Goal: Task Accomplishment & Management: Manage account settings

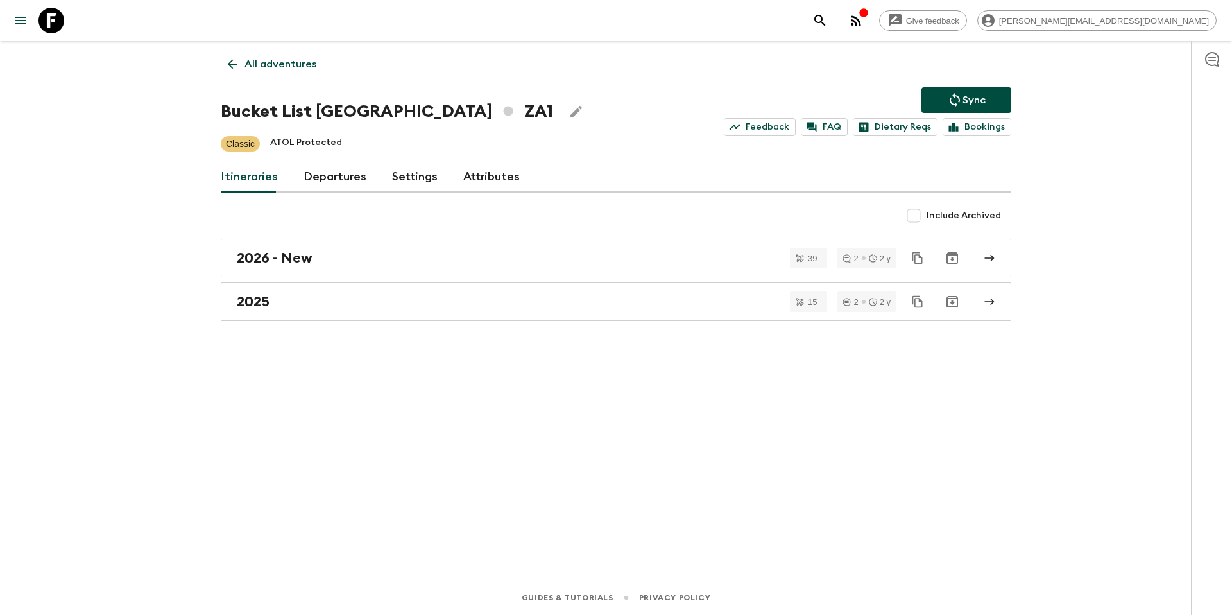
click at [305, 71] on p "All adventures" at bounding box center [280, 63] width 72 height 15
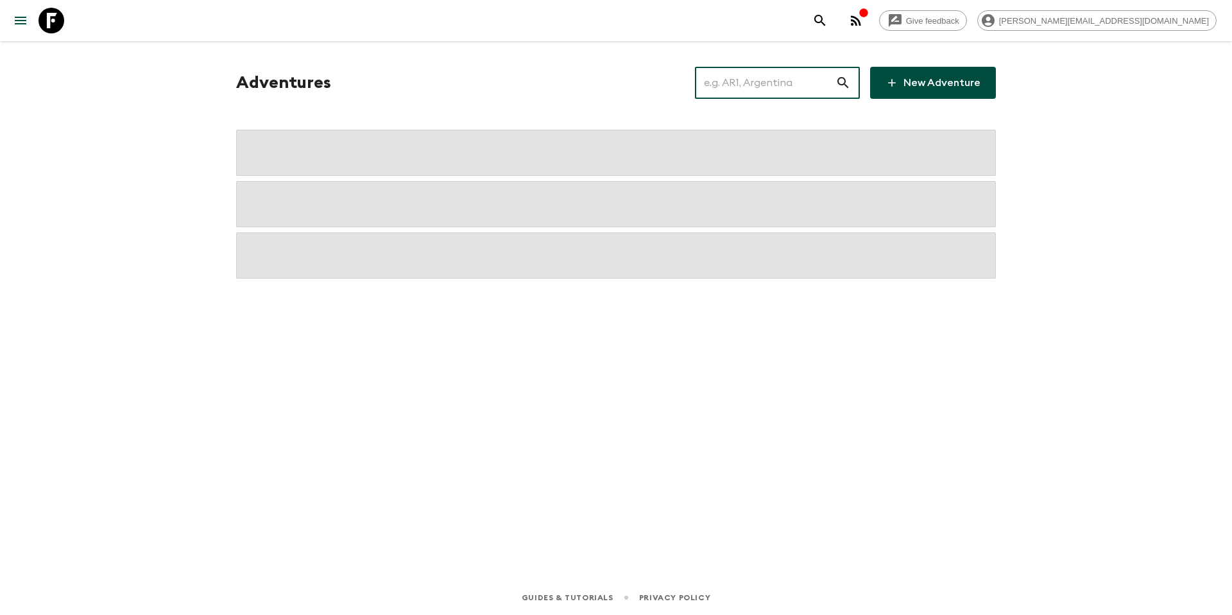
click at [798, 85] on input "text" at bounding box center [765, 83] width 140 height 36
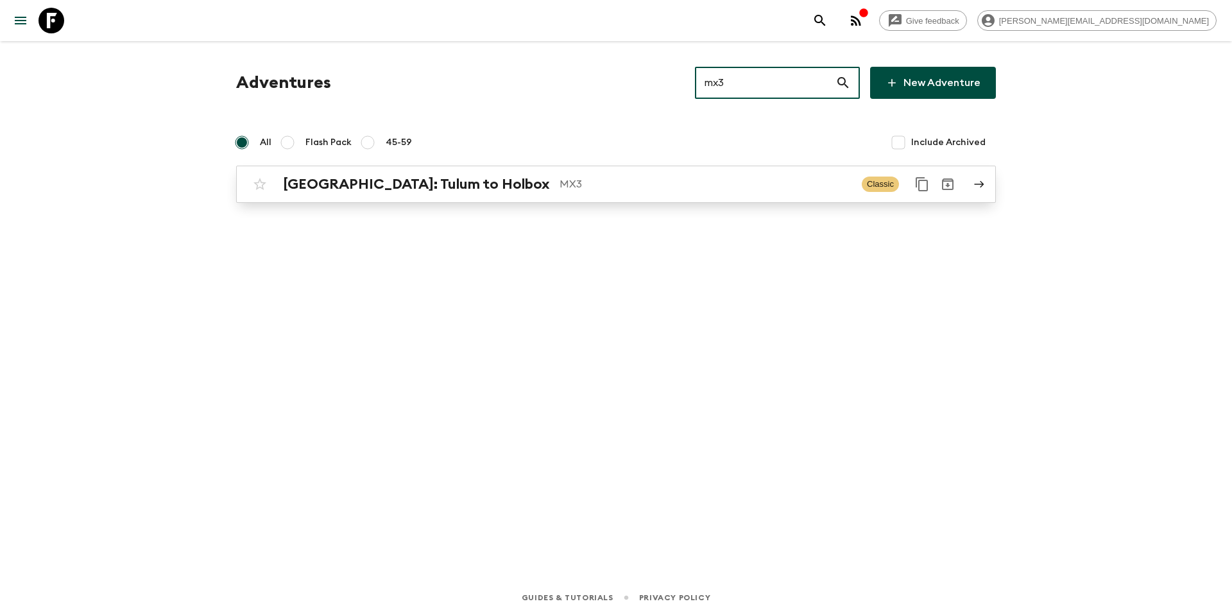
type input "mx3"
click at [559, 187] on p "MX3" at bounding box center [705, 183] width 292 height 15
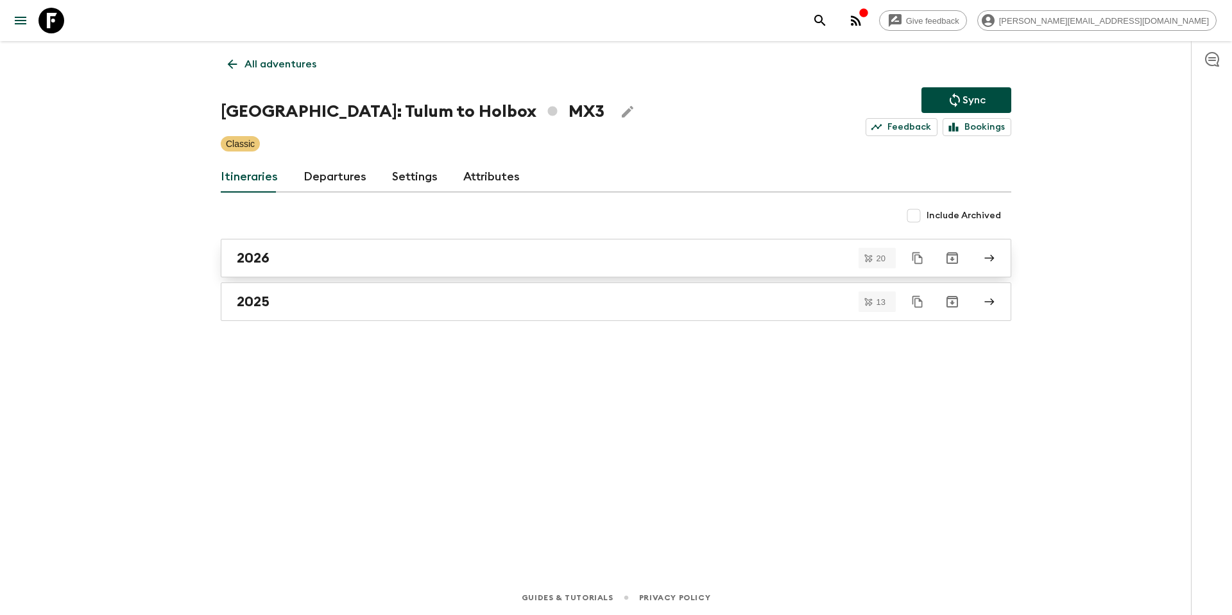
click at [291, 251] on div "2026" at bounding box center [604, 258] width 734 height 17
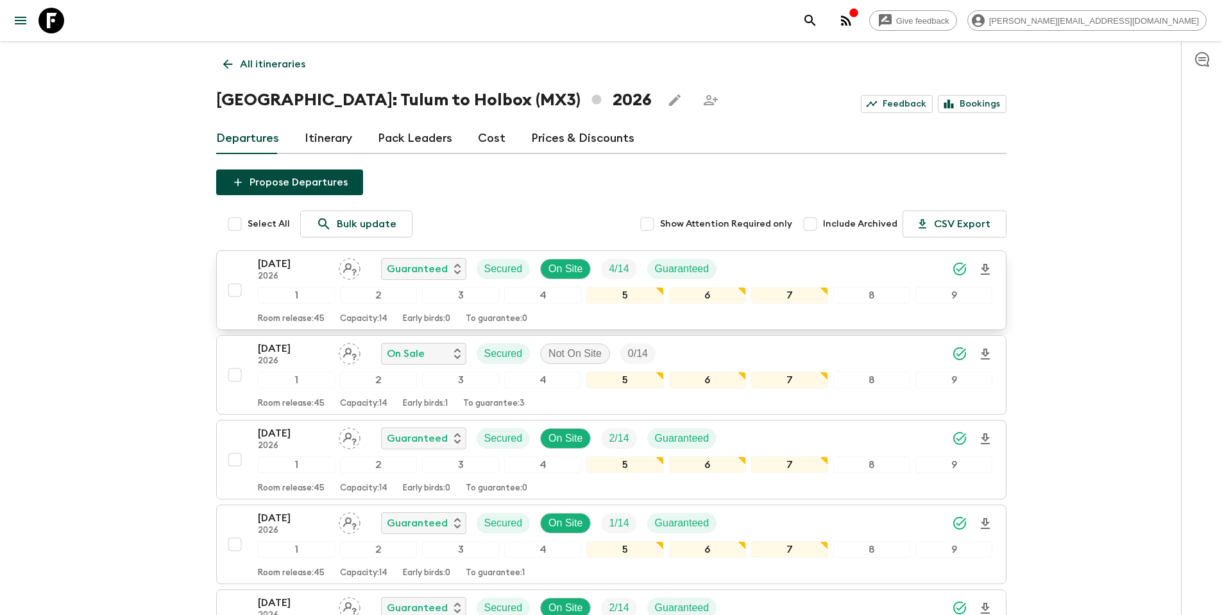
scroll to position [1142, 0]
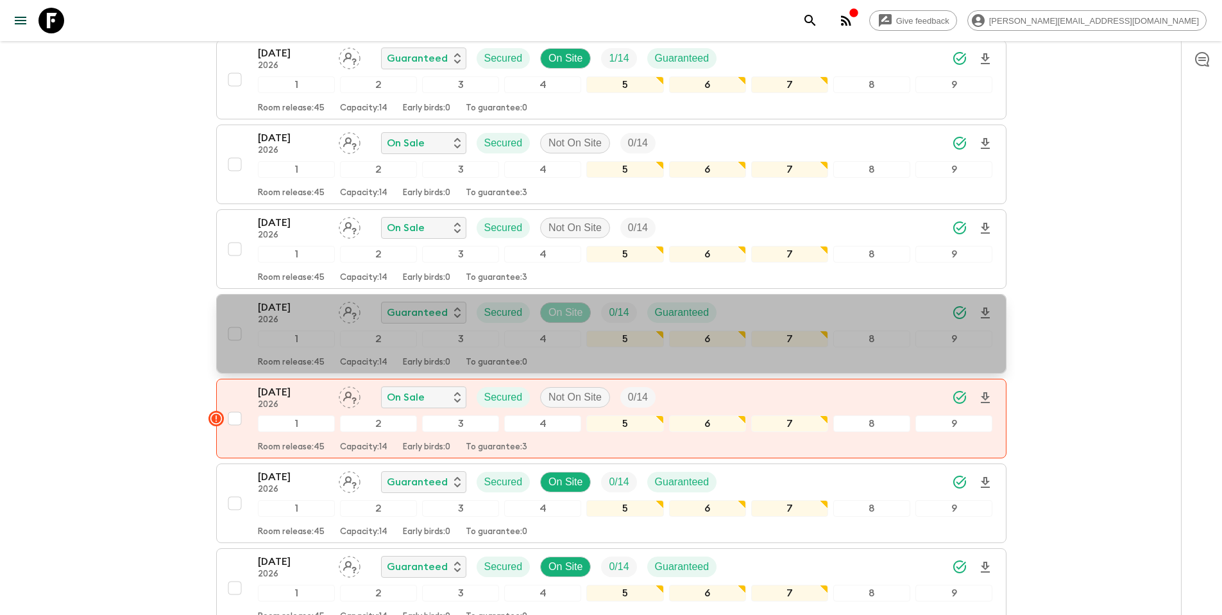
click at [572, 314] on p "On Site" at bounding box center [565, 312] width 34 height 15
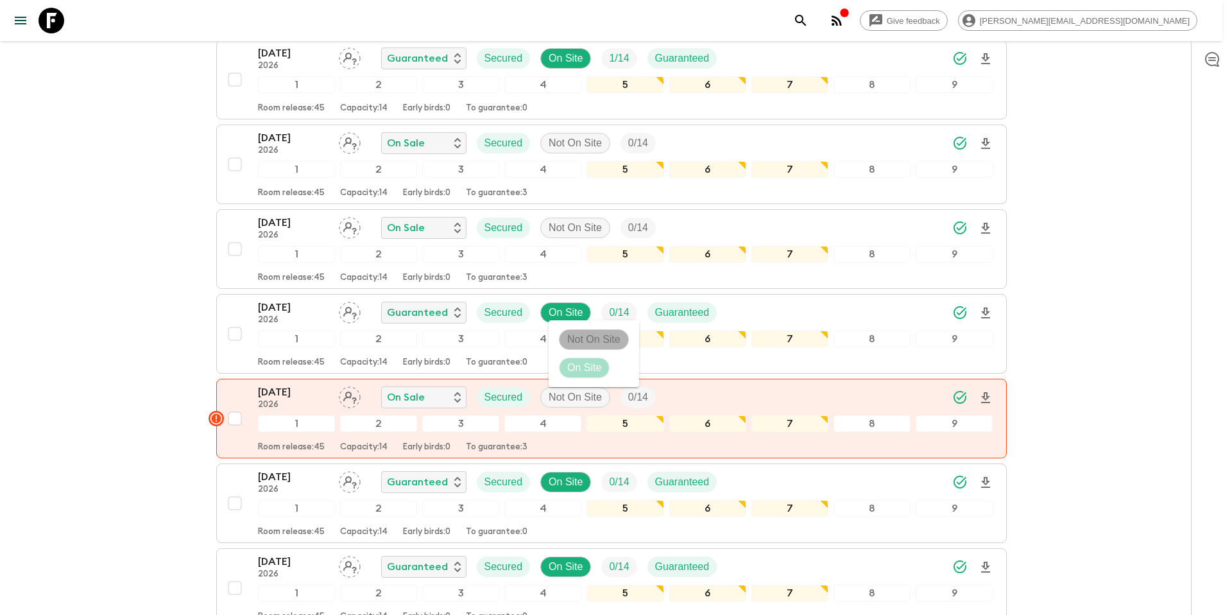
click at [575, 341] on p "Not On Site" at bounding box center [593, 339] width 53 height 15
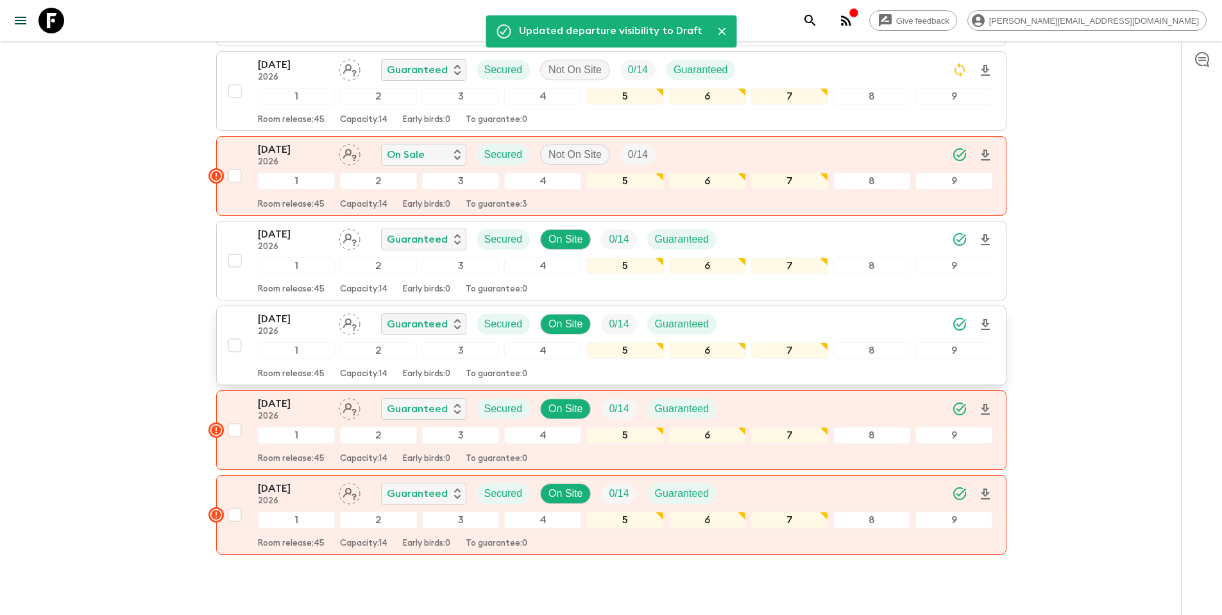
scroll to position [1385, 0]
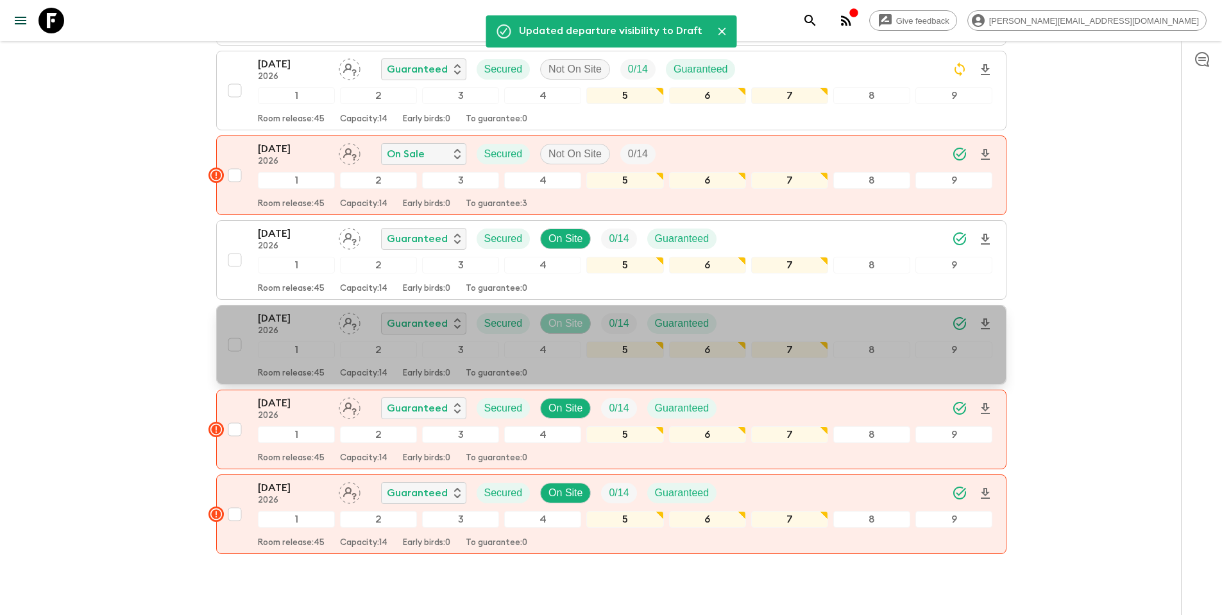
click at [562, 322] on p "On Site" at bounding box center [565, 323] width 34 height 15
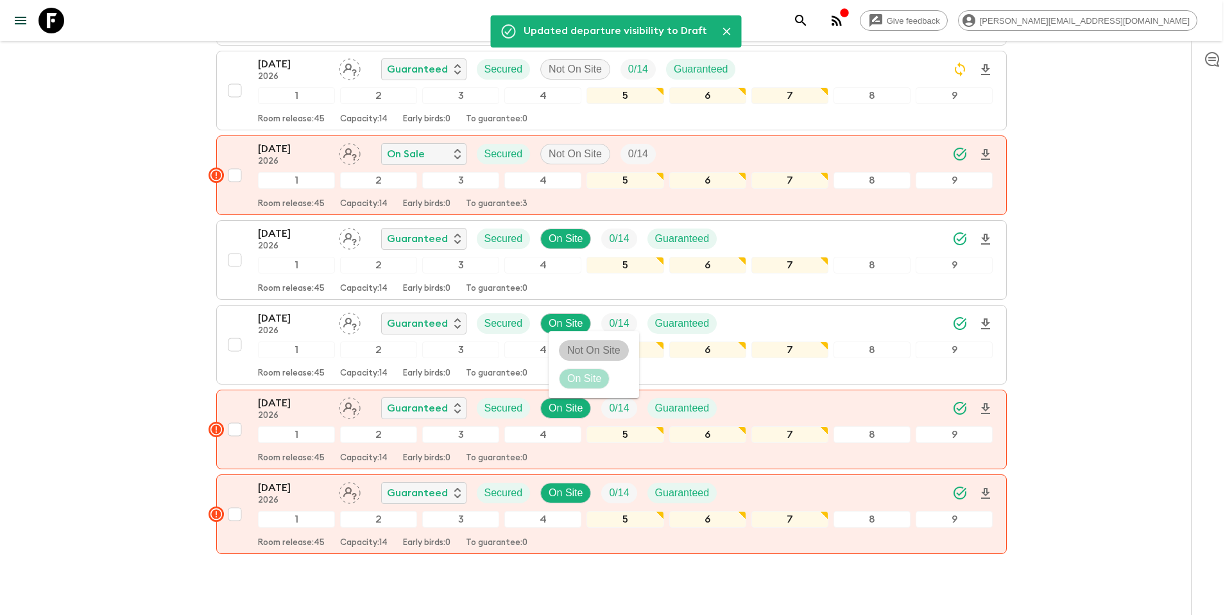
click at [571, 351] on p "Not On Site" at bounding box center [593, 350] width 53 height 15
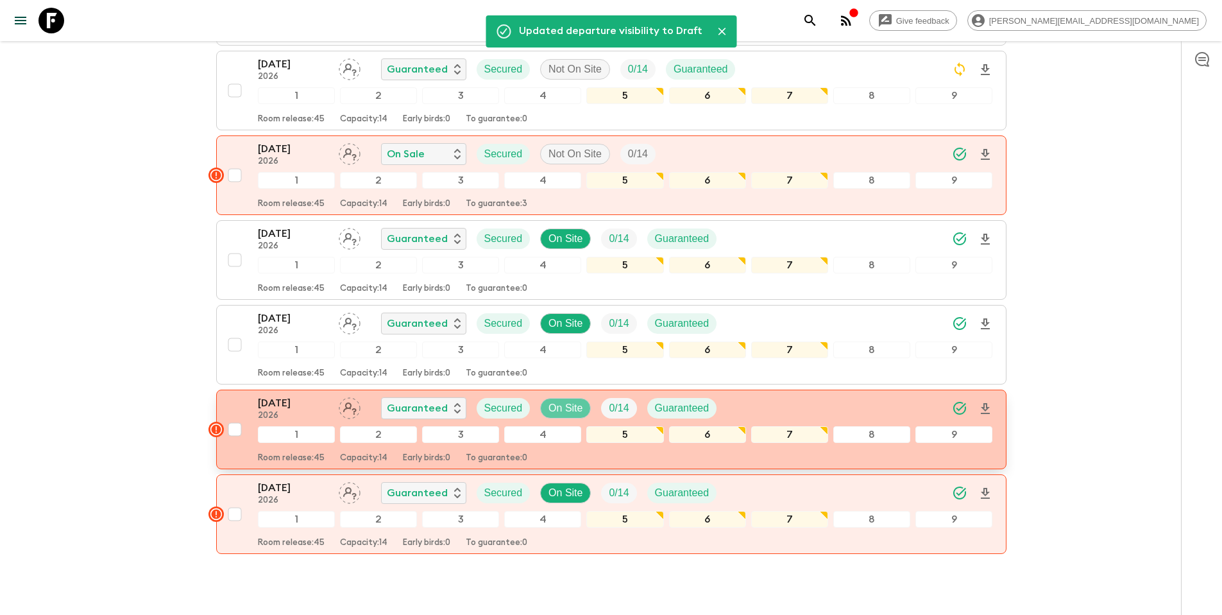
click at [570, 407] on p "On Site" at bounding box center [565, 407] width 34 height 15
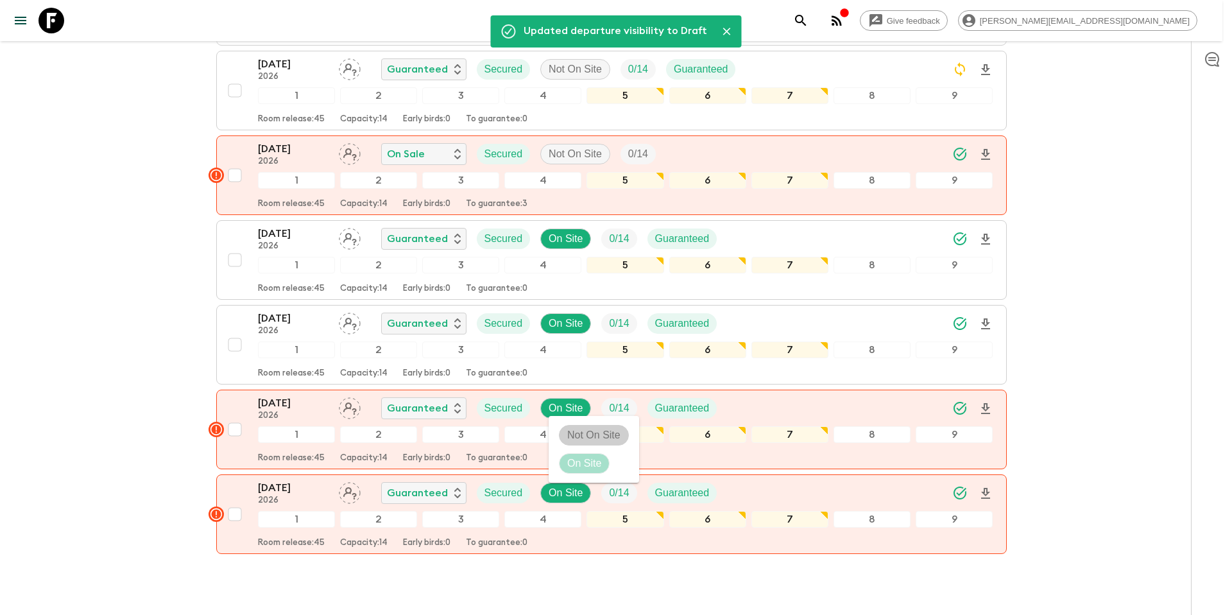
click at [579, 430] on p "Not On Site" at bounding box center [593, 434] width 53 height 15
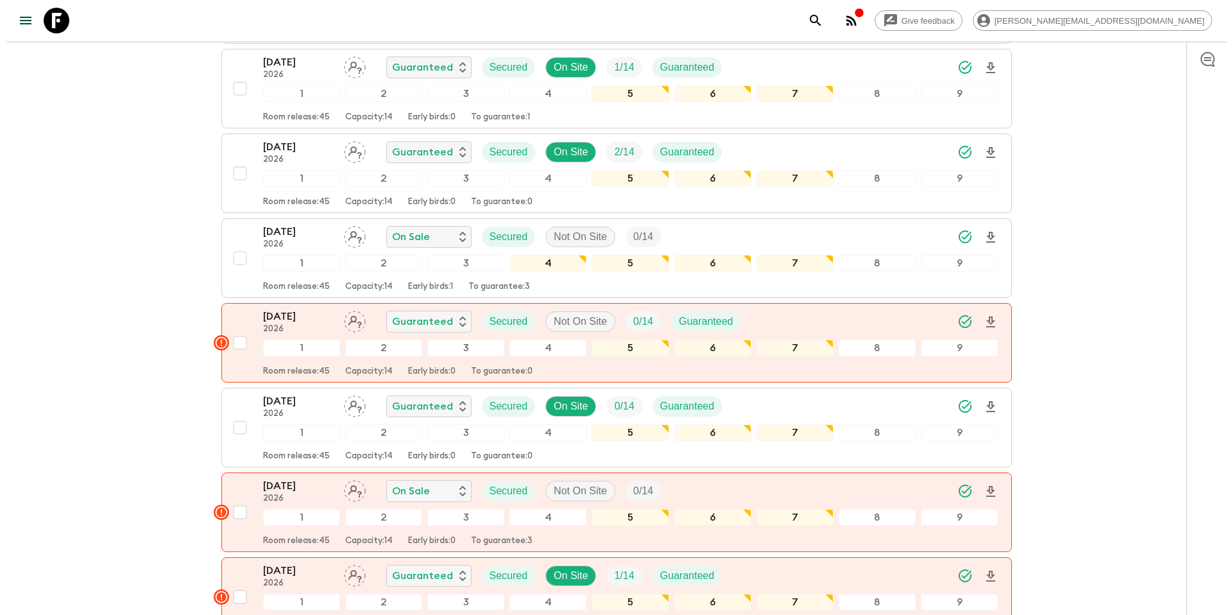
scroll to position [0, 0]
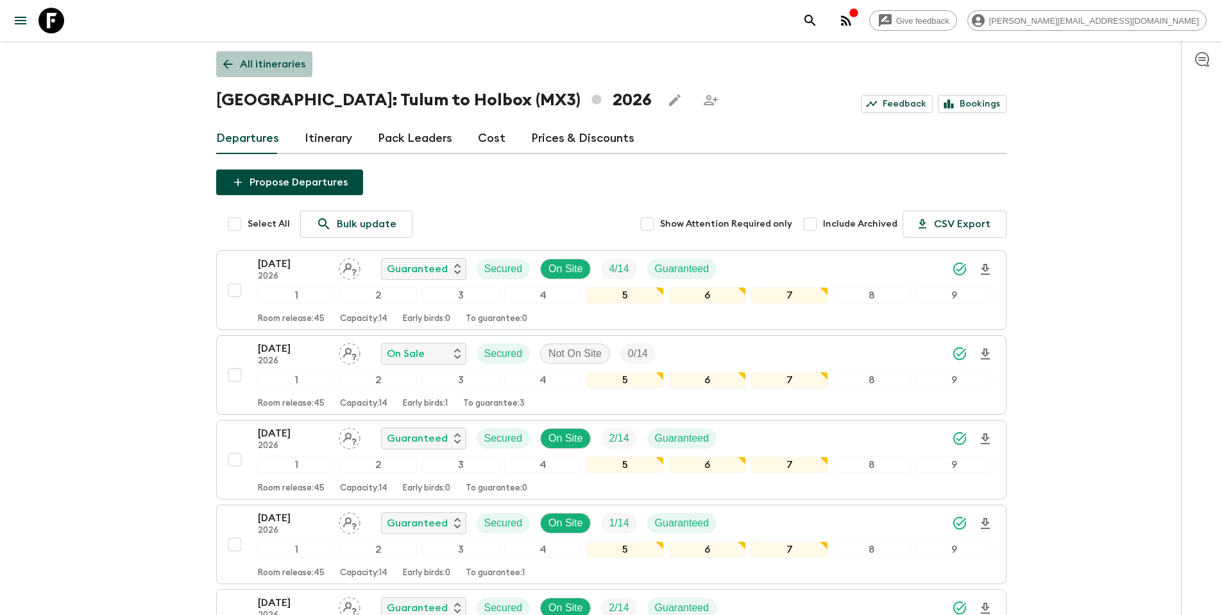
click at [247, 58] on p "All itineraries" at bounding box center [272, 63] width 65 height 15
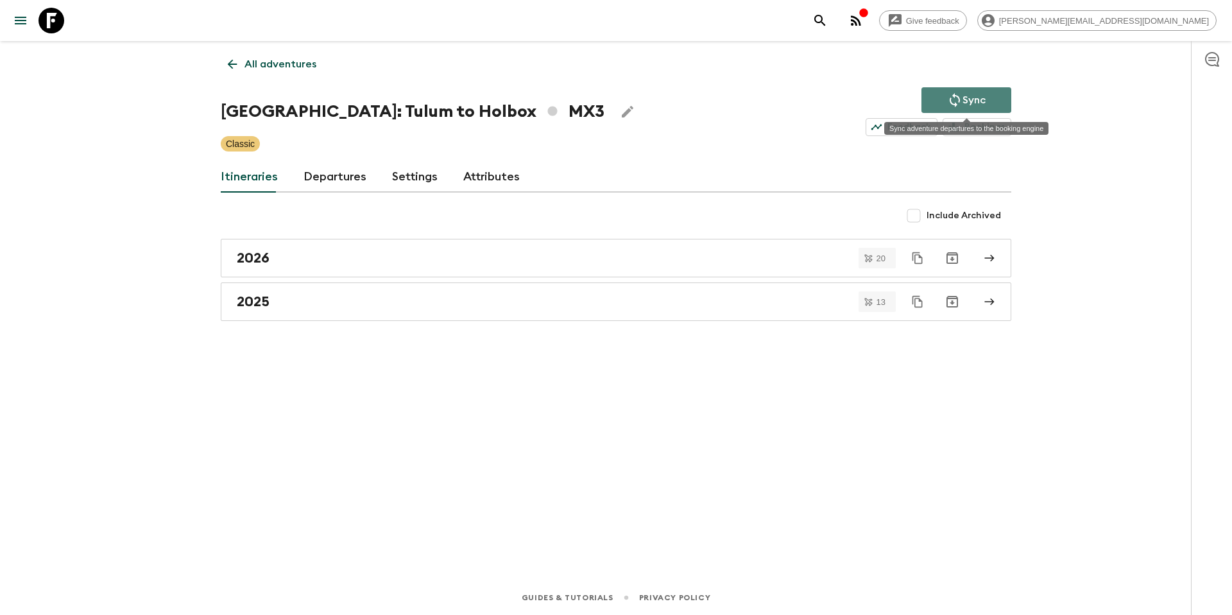
drag, startPoint x: 958, startPoint y: 95, endPoint x: 704, endPoint y: 24, distance: 263.8
click at [956, 95] on icon "Sync adventure departures to the booking engine" at bounding box center [954, 99] width 15 height 15
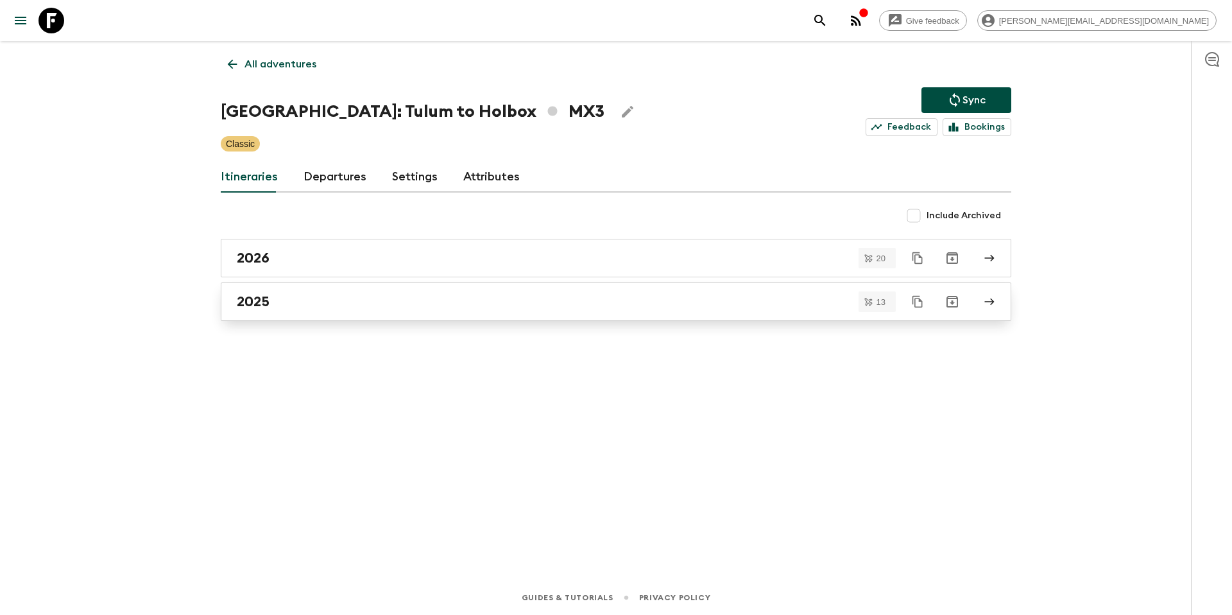
click at [297, 300] on div "2025" at bounding box center [604, 301] width 734 height 17
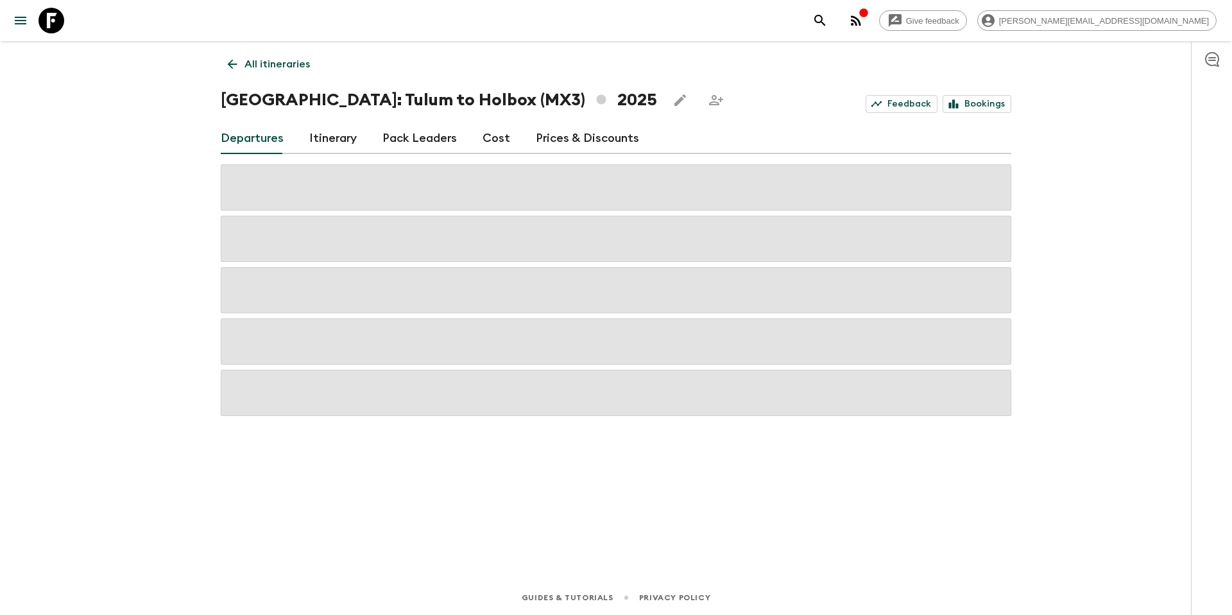
click at [578, 139] on link "Prices & Discounts" at bounding box center [587, 138] width 103 height 31
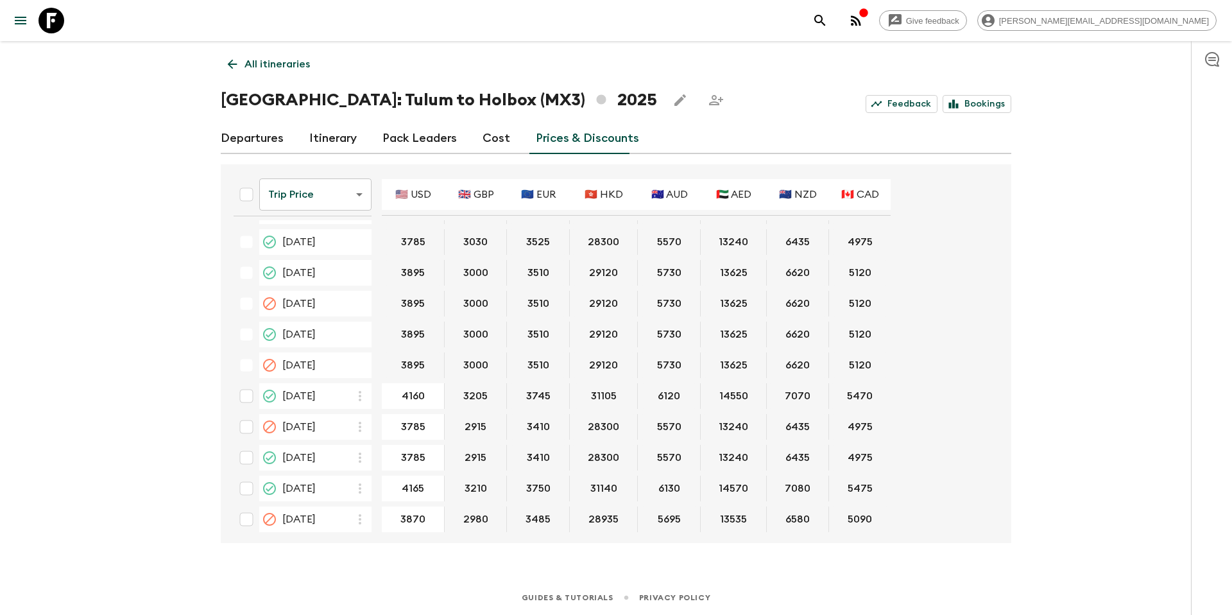
scroll to position [709, 0]
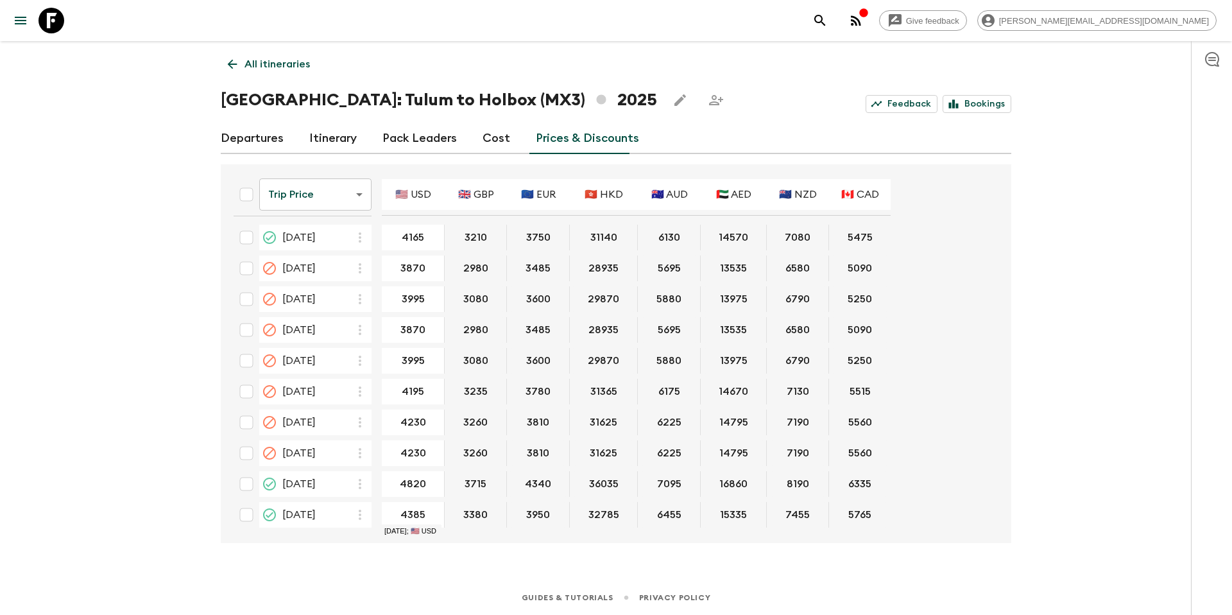
type input "4035"
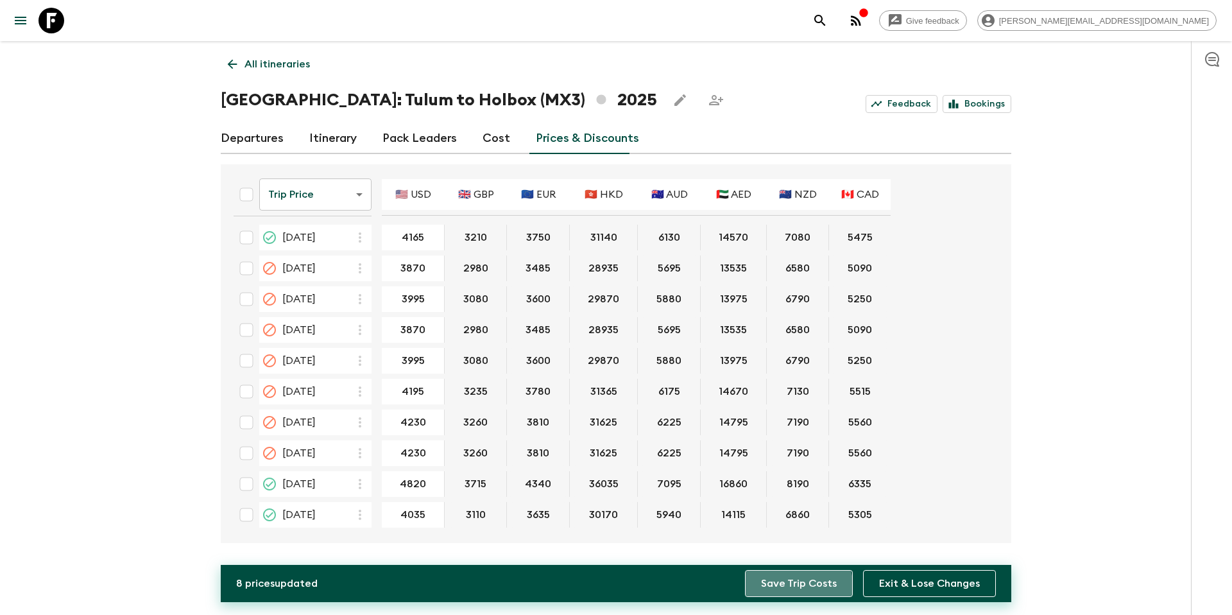
click at [793, 588] on button "Save Trip Costs" at bounding box center [799, 583] width 108 height 27
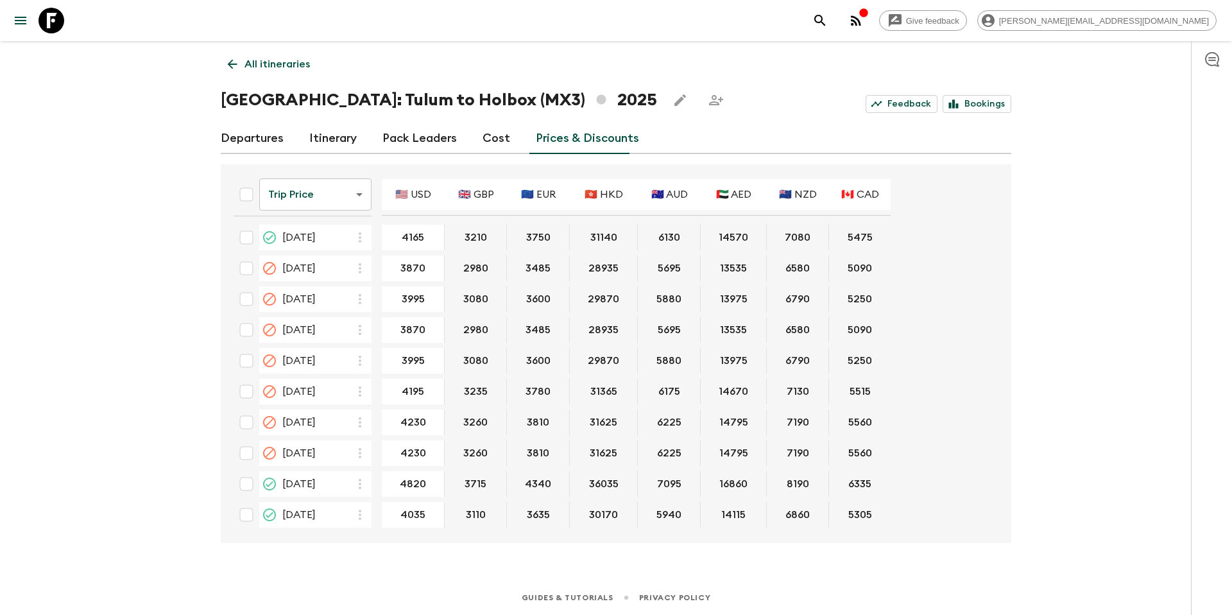
click at [293, 65] on p "All itineraries" at bounding box center [276, 63] width 65 height 15
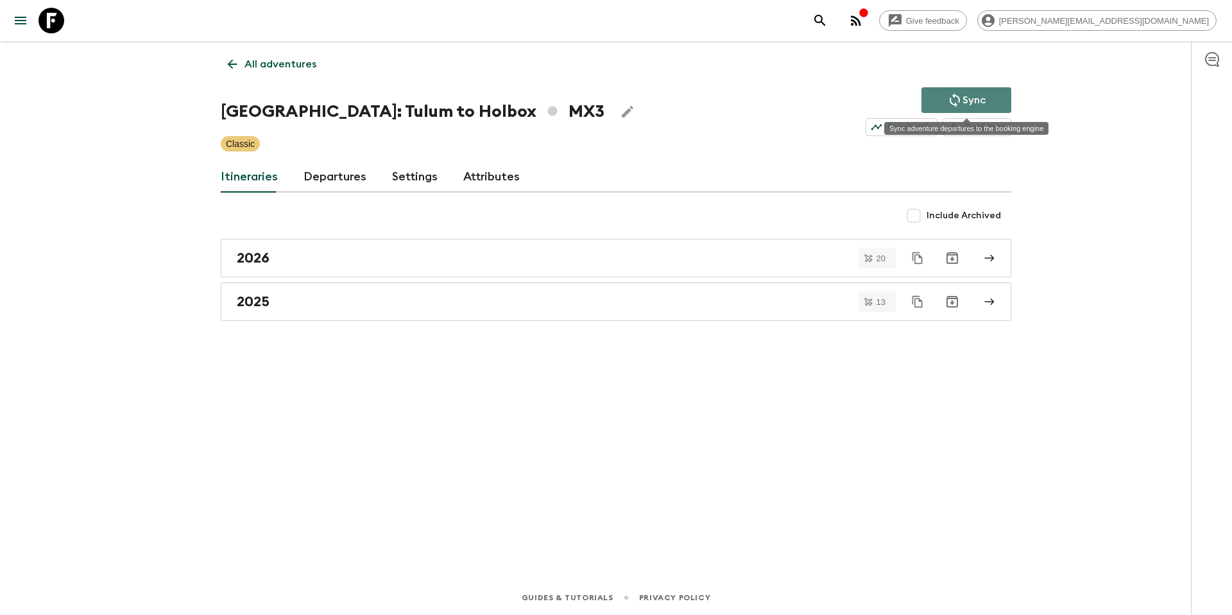
click at [978, 101] on p "Sync" at bounding box center [973, 99] width 23 height 15
click at [257, 69] on p "All adventures" at bounding box center [280, 63] width 72 height 15
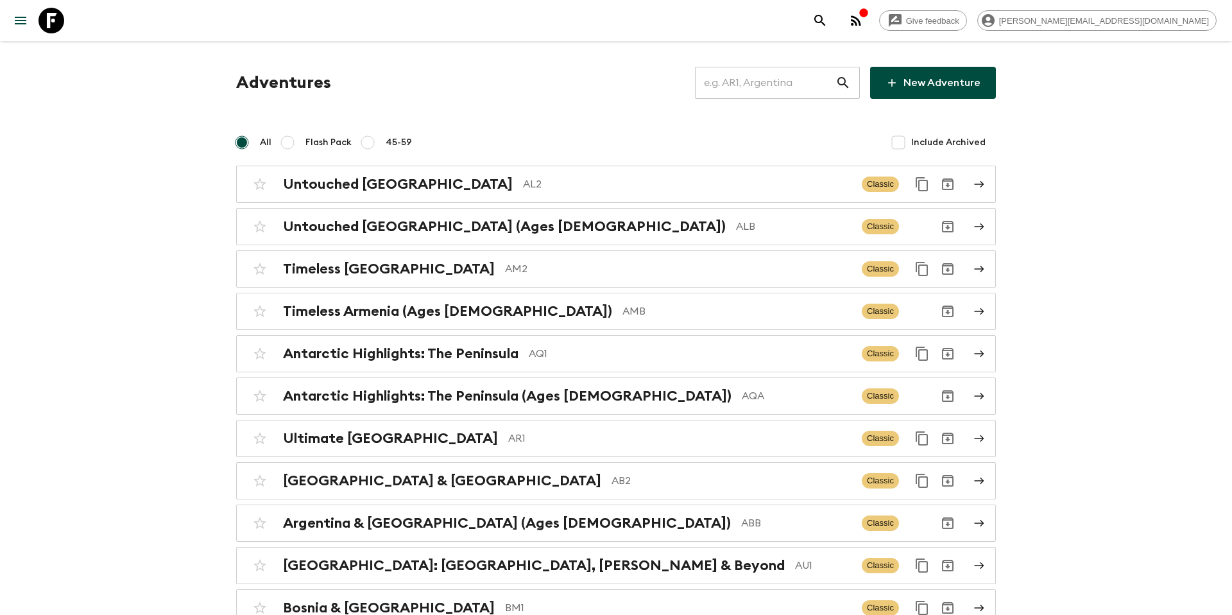
click at [784, 90] on input "text" at bounding box center [765, 83] width 140 height 36
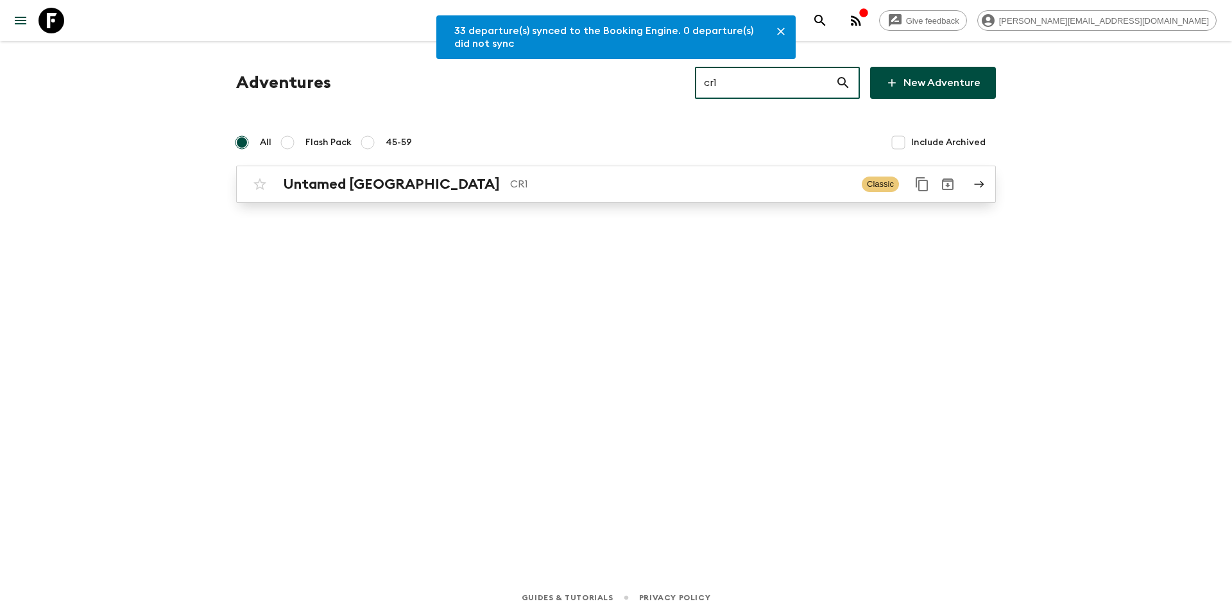
type input "cr1"
click at [520, 198] on link "Untamed [GEOGRAPHIC_DATA] CR1 Classic" at bounding box center [615, 183] width 759 height 37
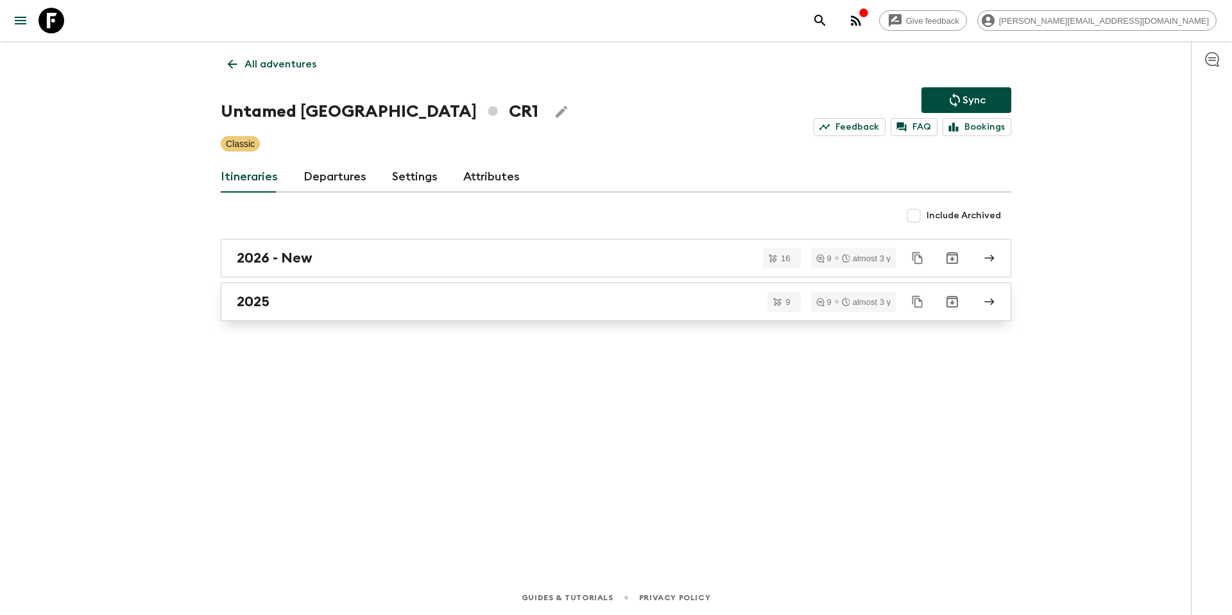
click at [346, 299] on div "2025" at bounding box center [604, 301] width 734 height 17
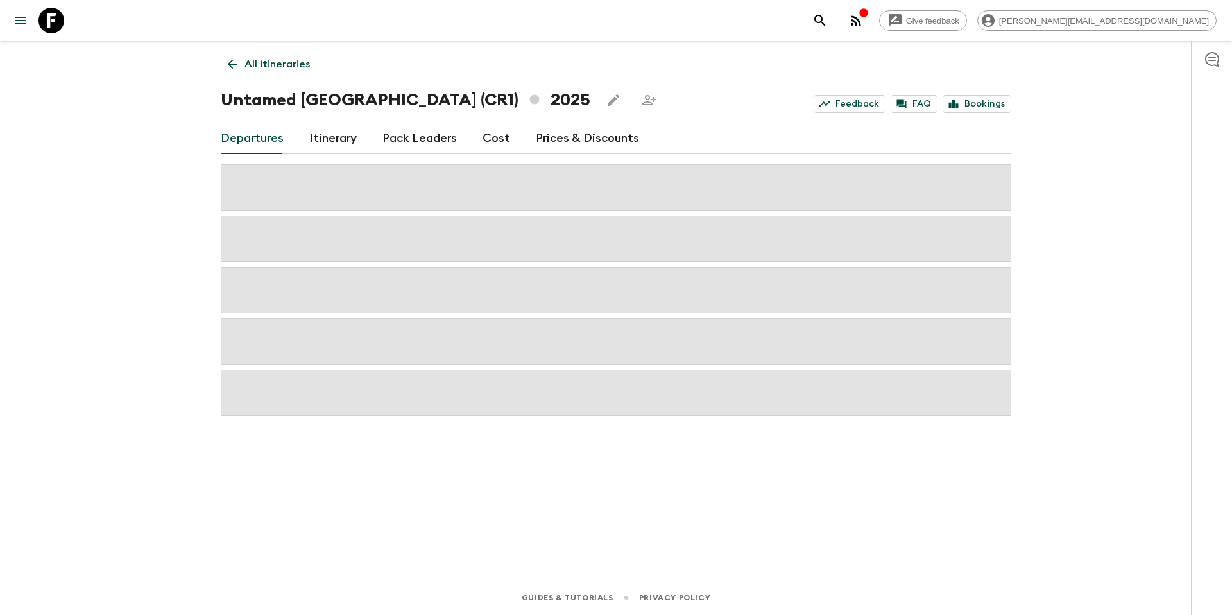
click at [593, 139] on link "Prices & Discounts" at bounding box center [587, 138] width 103 height 31
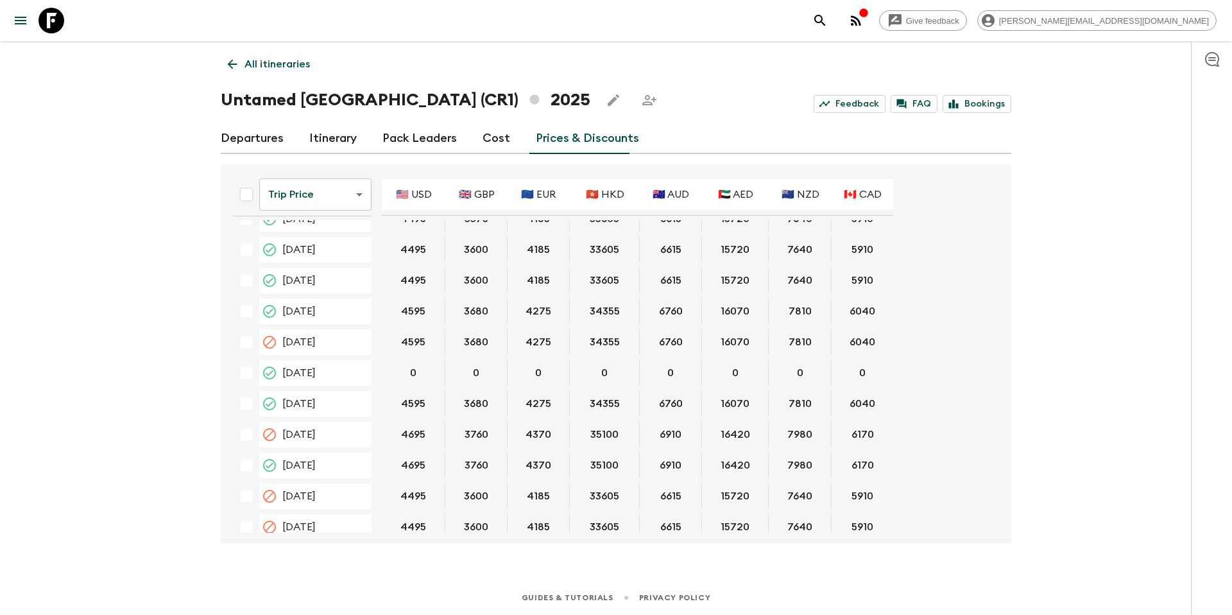
scroll to position [832, 0]
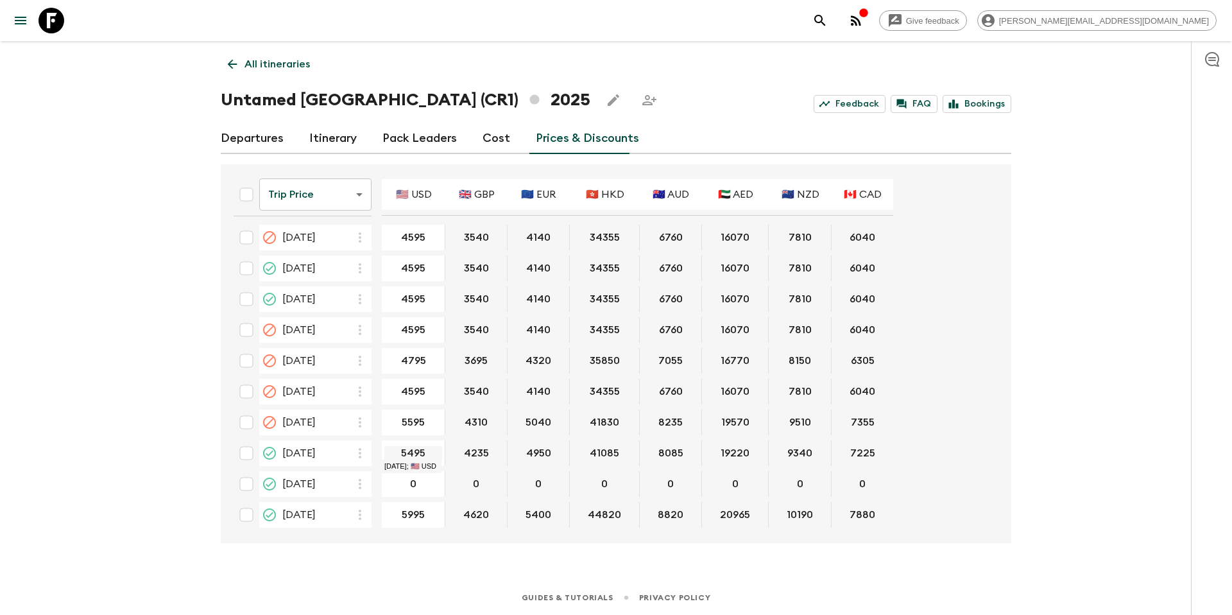
type input "5055"
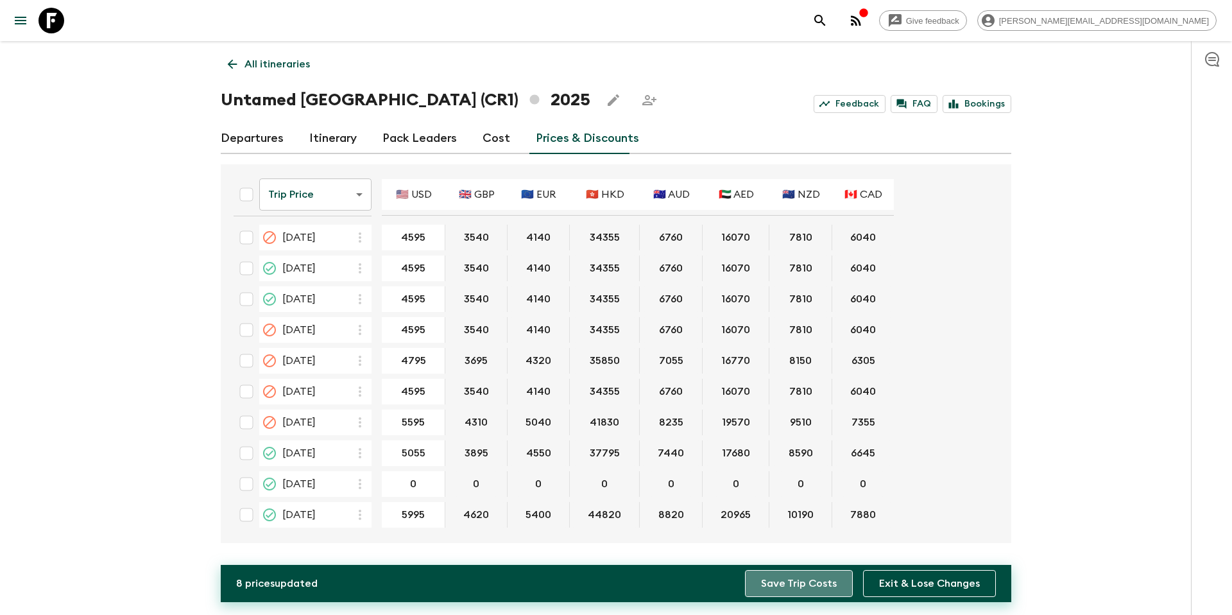
click at [827, 596] on button "Save Trip Costs" at bounding box center [799, 583] width 108 height 27
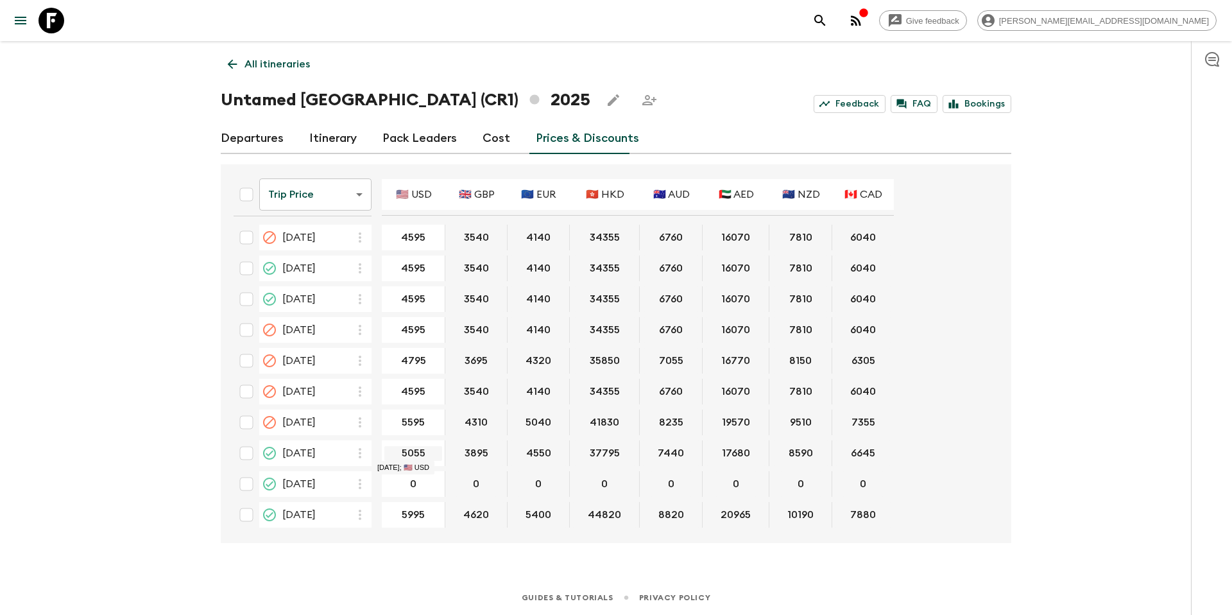
click at [412, 452] on input "5055" at bounding box center [413, 453] width 58 height 15
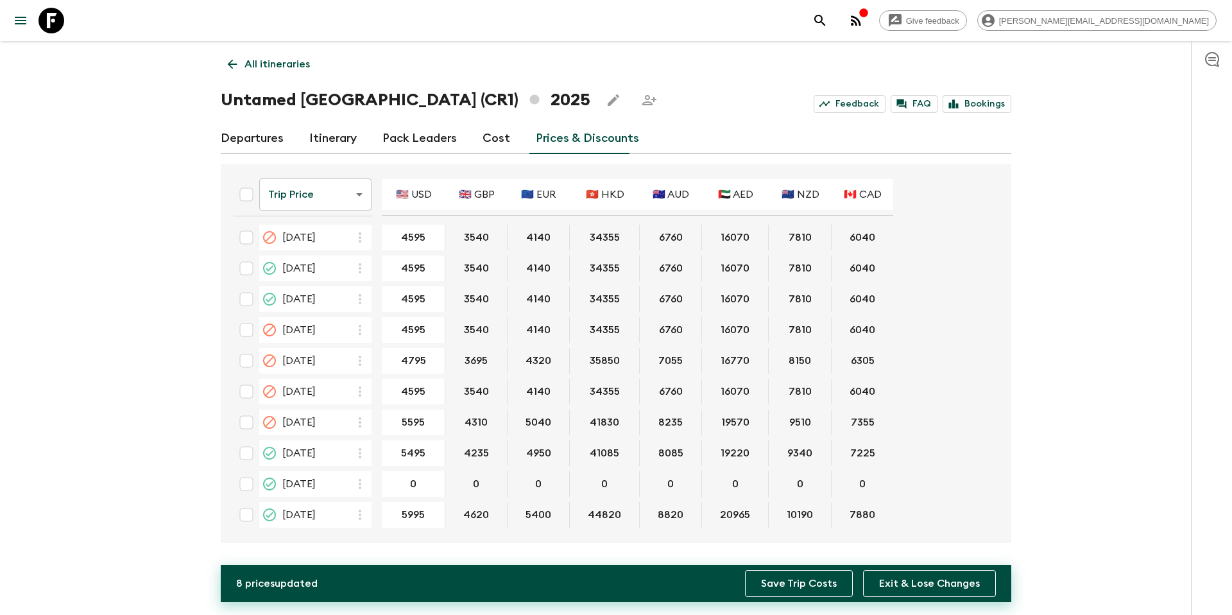
type input "5495"
click at [790, 583] on button "Save Trip Costs" at bounding box center [799, 583] width 108 height 27
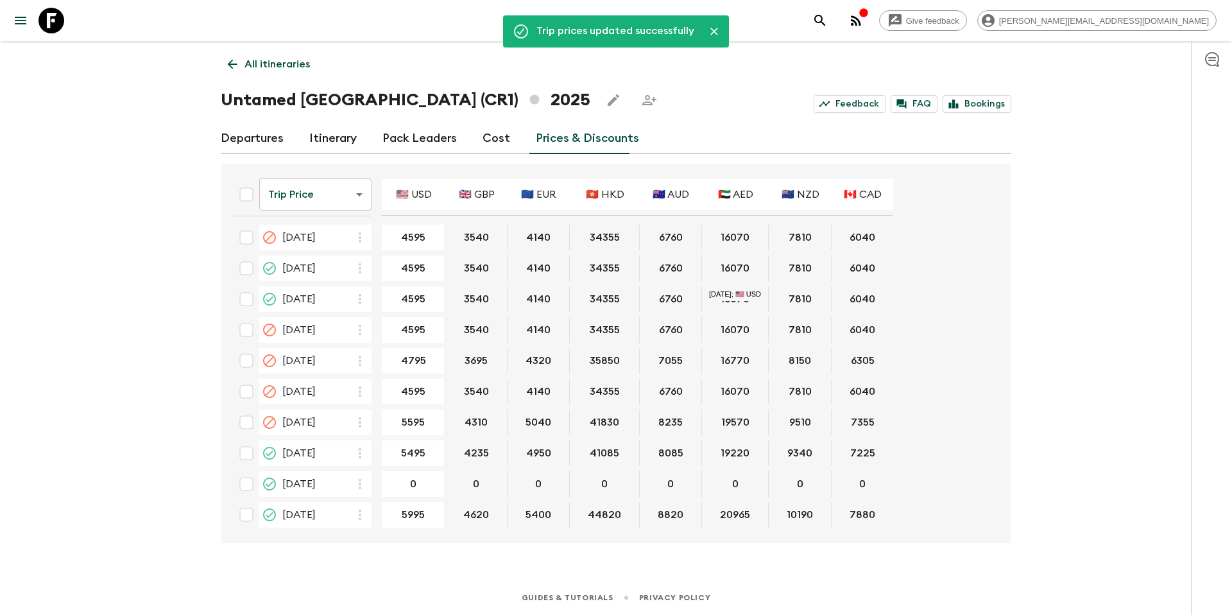
click at [276, 64] on p "All itineraries" at bounding box center [276, 63] width 65 height 15
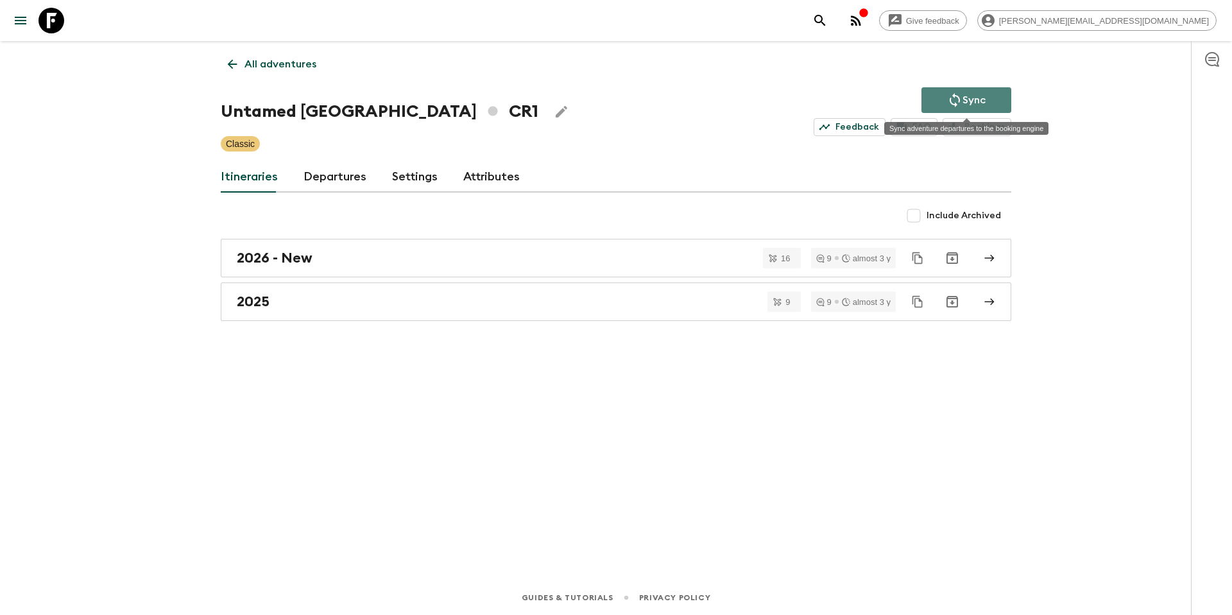
click at [982, 104] on p "Sync" at bounding box center [973, 99] width 23 height 15
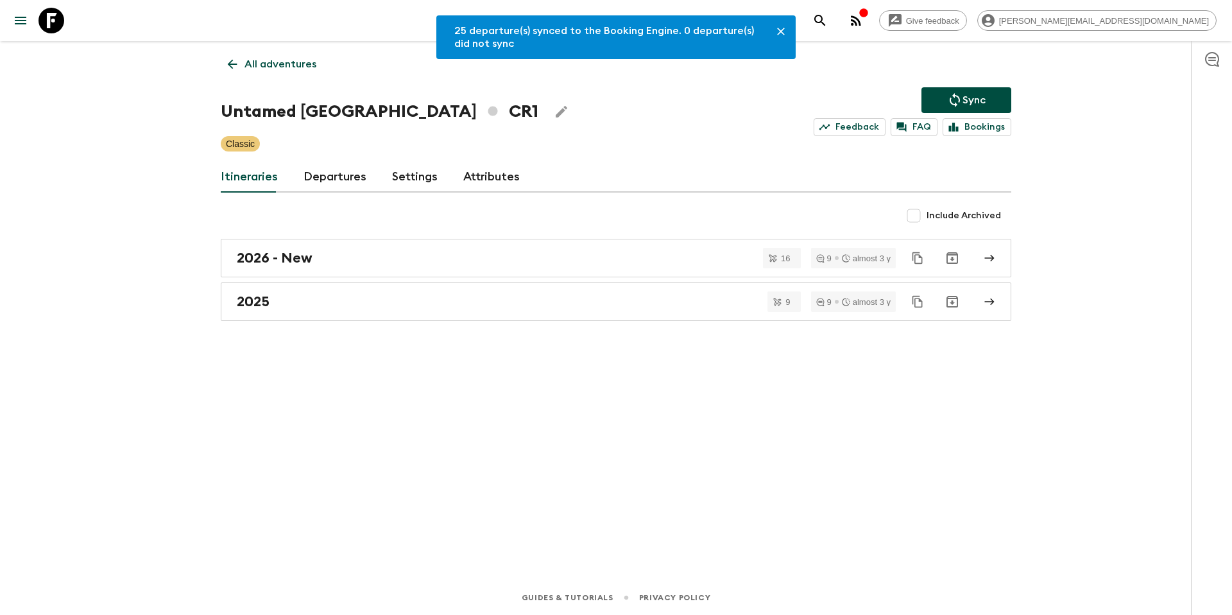
click at [293, 76] on link "All adventures" at bounding box center [272, 64] width 103 height 26
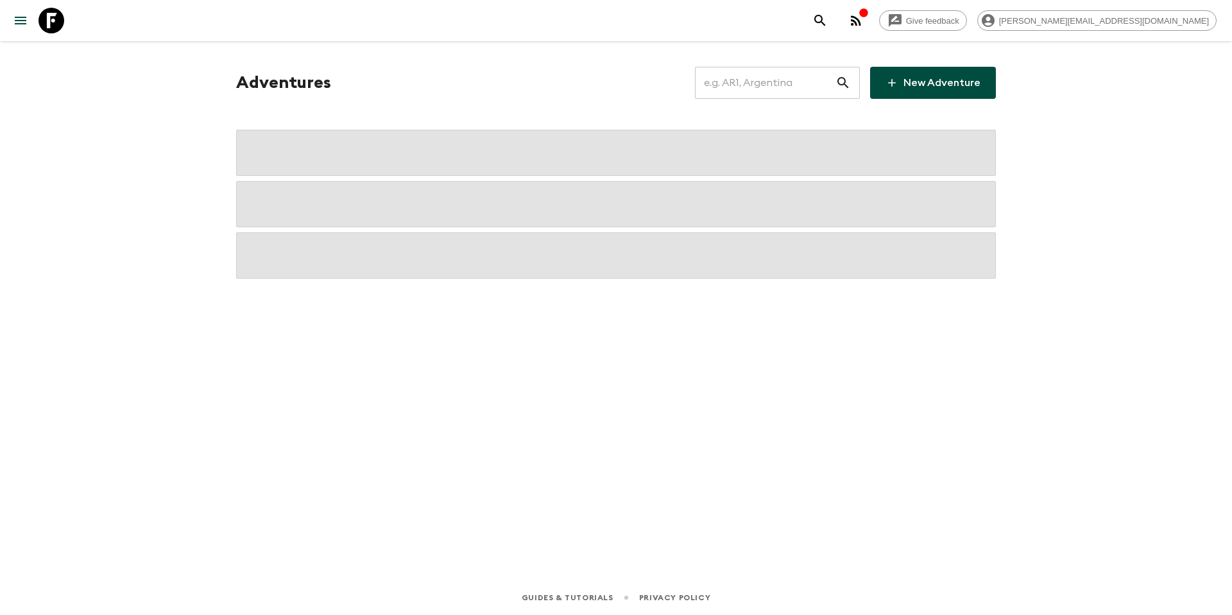
click at [287, 67] on div "Adventures ​ New Adventure" at bounding box center [615, 83] width 759 height 32
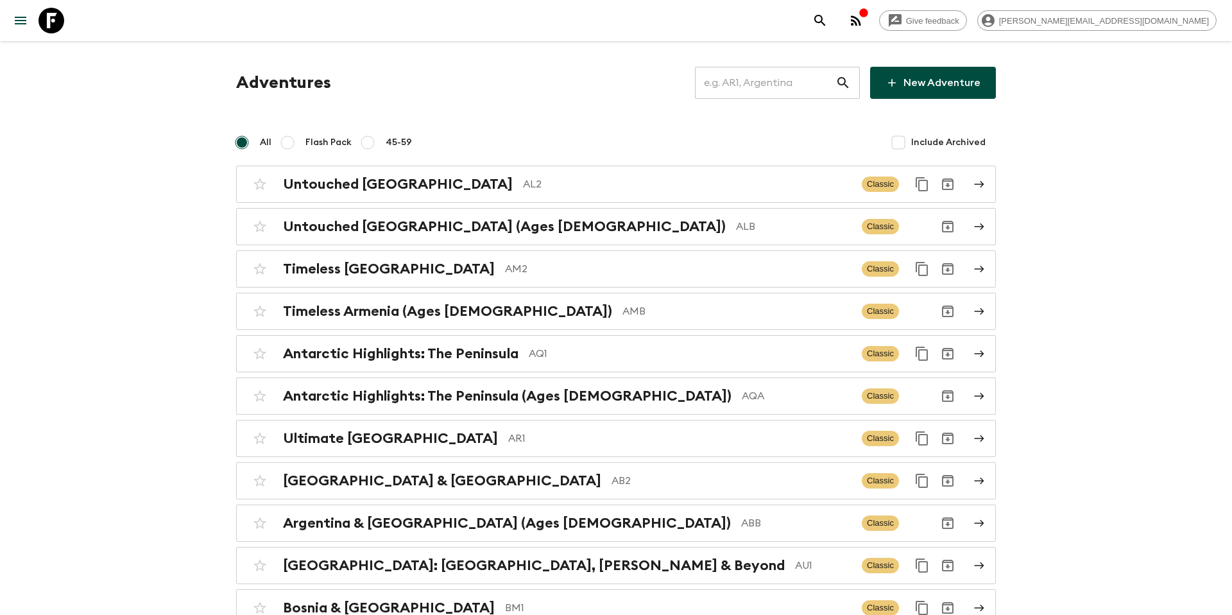
click at [756, 87] on input "text" at bounding box center [765, 83] width 140 height 36
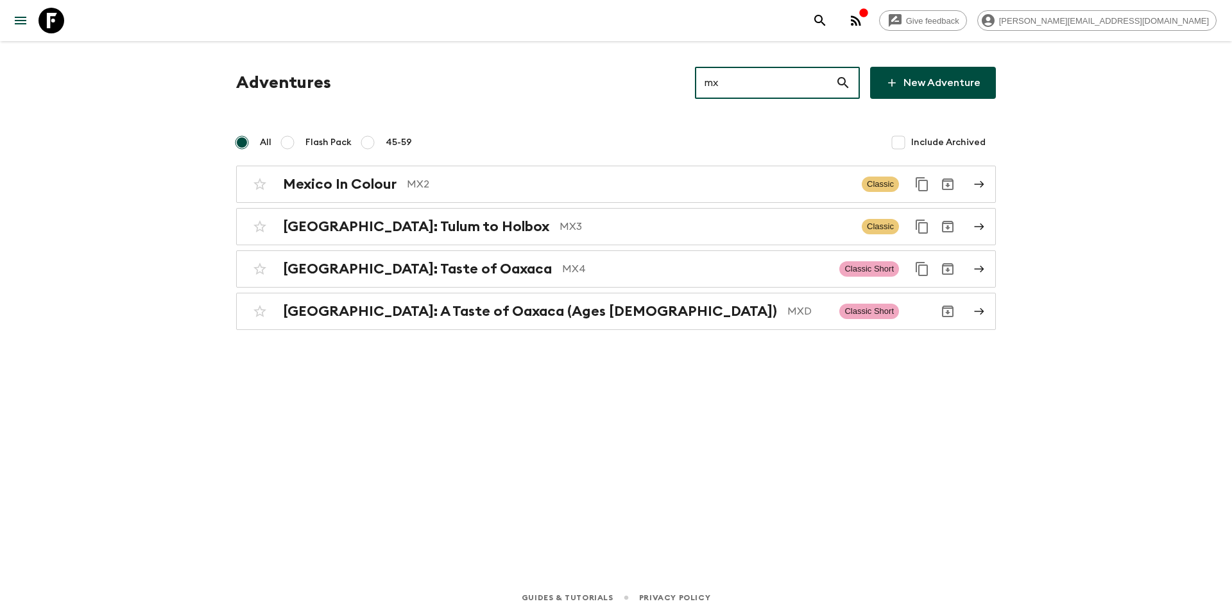
type input "mx3"
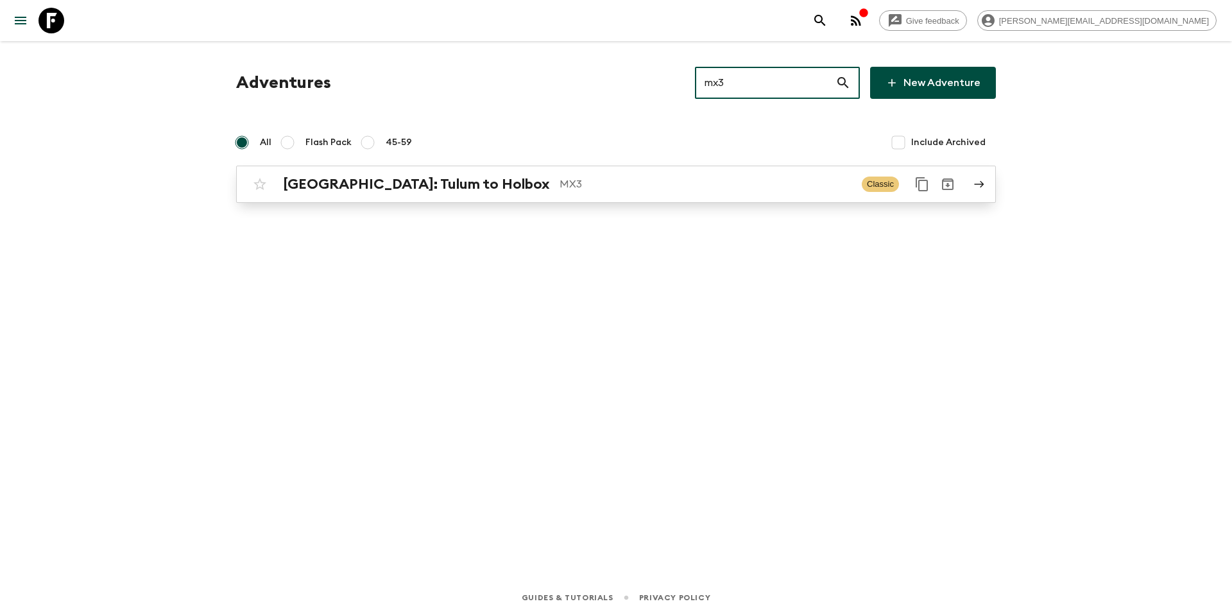
click at [627, 183] on p "MX3" at bounding box center [705, 183] width 292 height 15
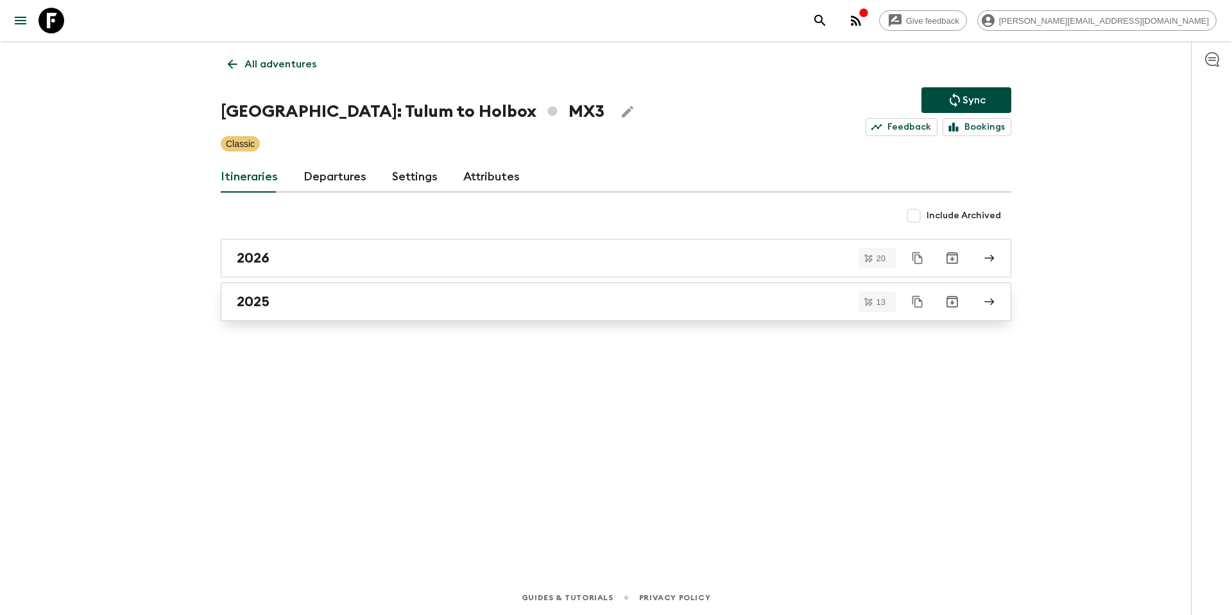
click at [321, 301] on div "2025" at bounding box center [604, 301] width 734 height 17
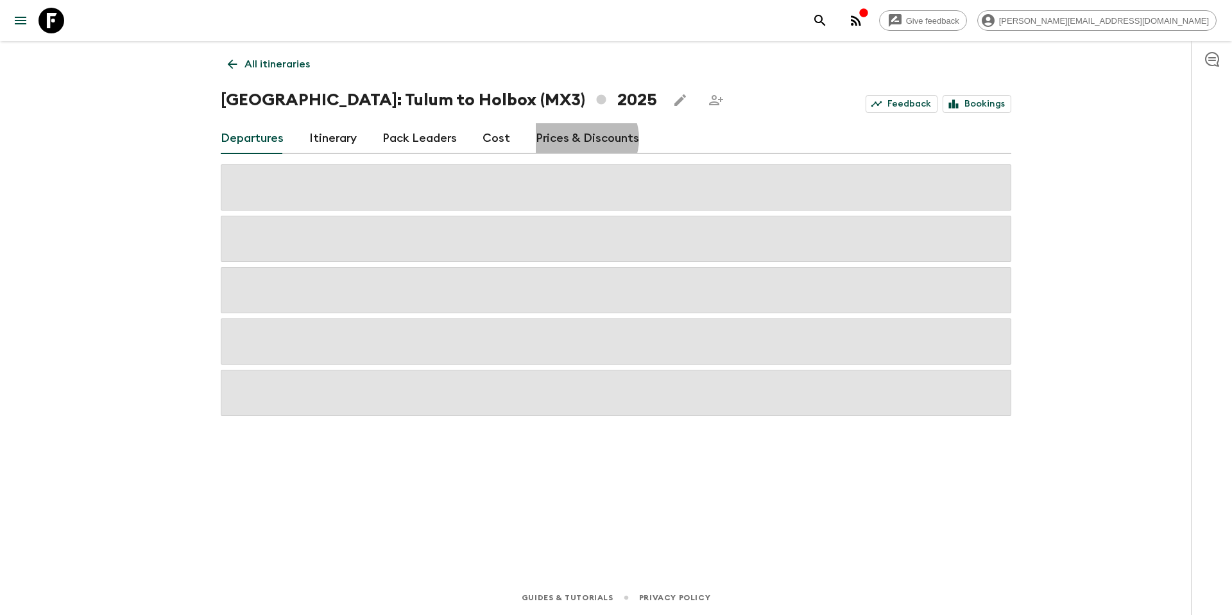
click at [577, 139] on link "Prices & Discounts" at bounding box center [587, 138] width 103 height 31
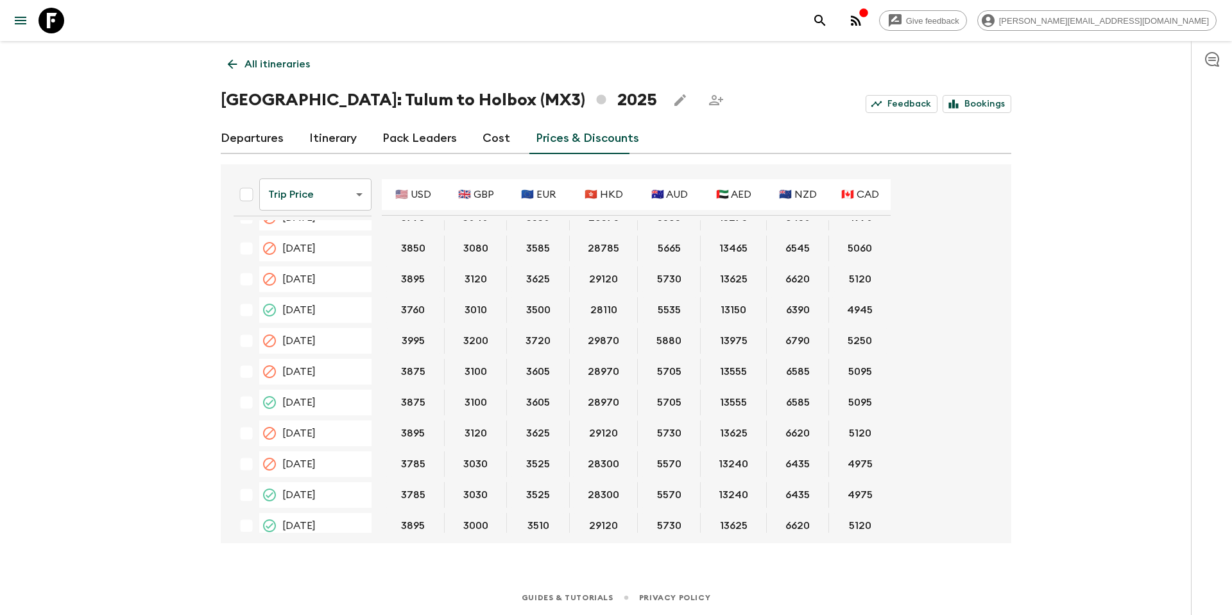
scroll to position [709, 0]
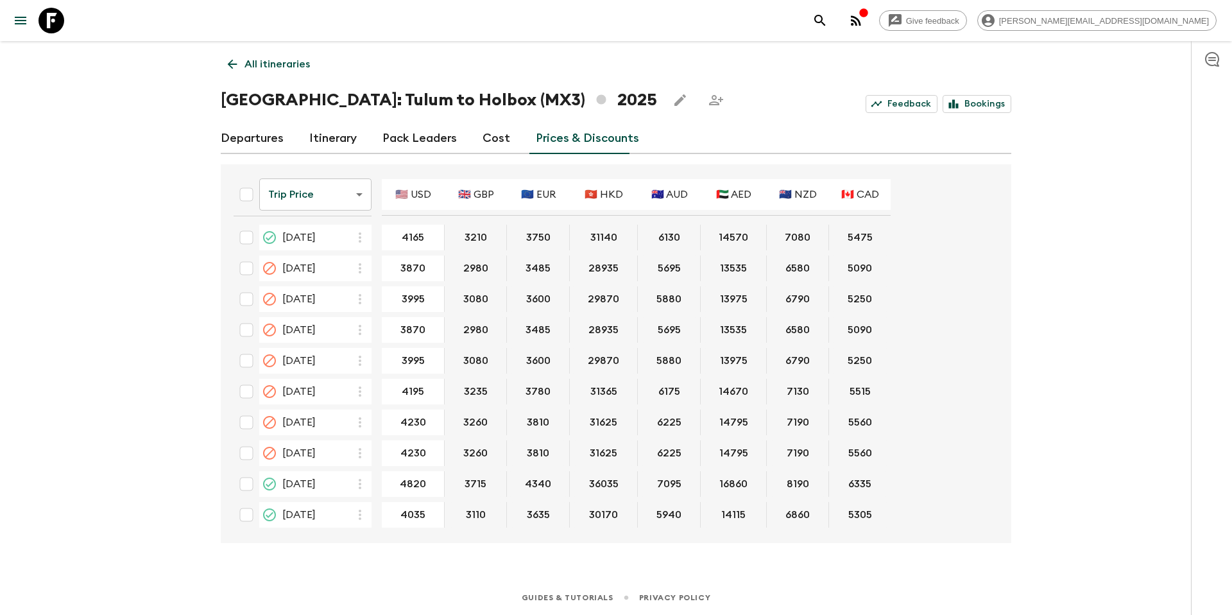
click at [282, 66] on p "All itineraries" at bounding box center [276, 63] width 65 height 15
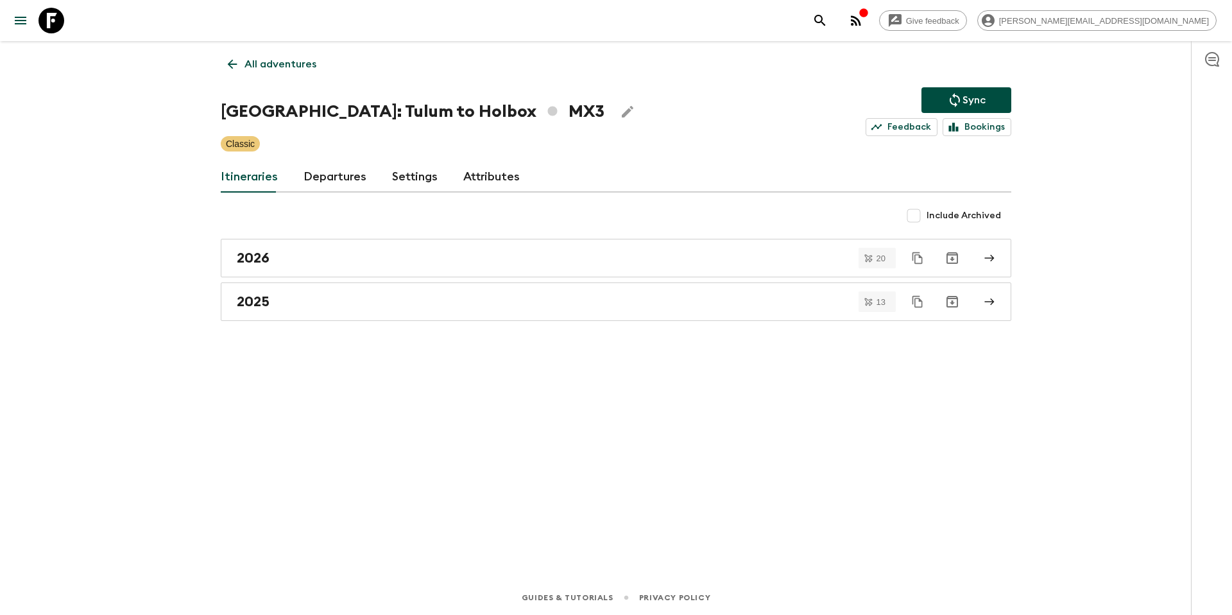
click at [953, 99] on icon "Sync adventure departures to the booking engine" at bounding box center [954, 99] width 15 height 15
click at [337, 298] on div "2025" at bounding box center [604, 301] width 734 height 17
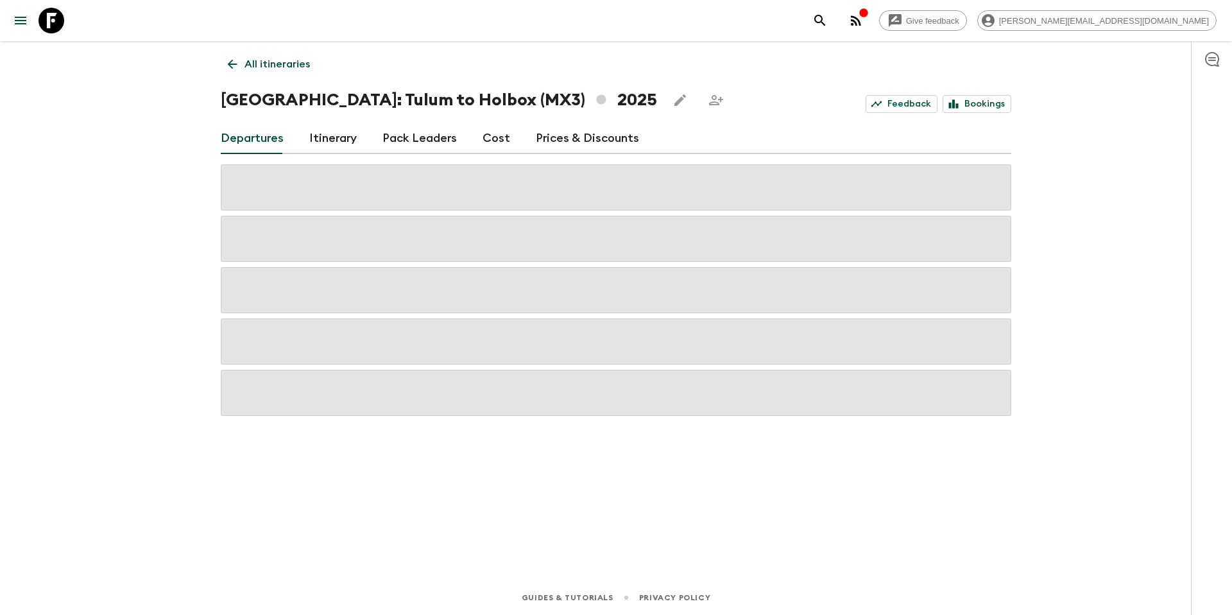
click at [547, 142] on link "Prices & Discounts" at bounding box center [587, 138] width 103 height 31
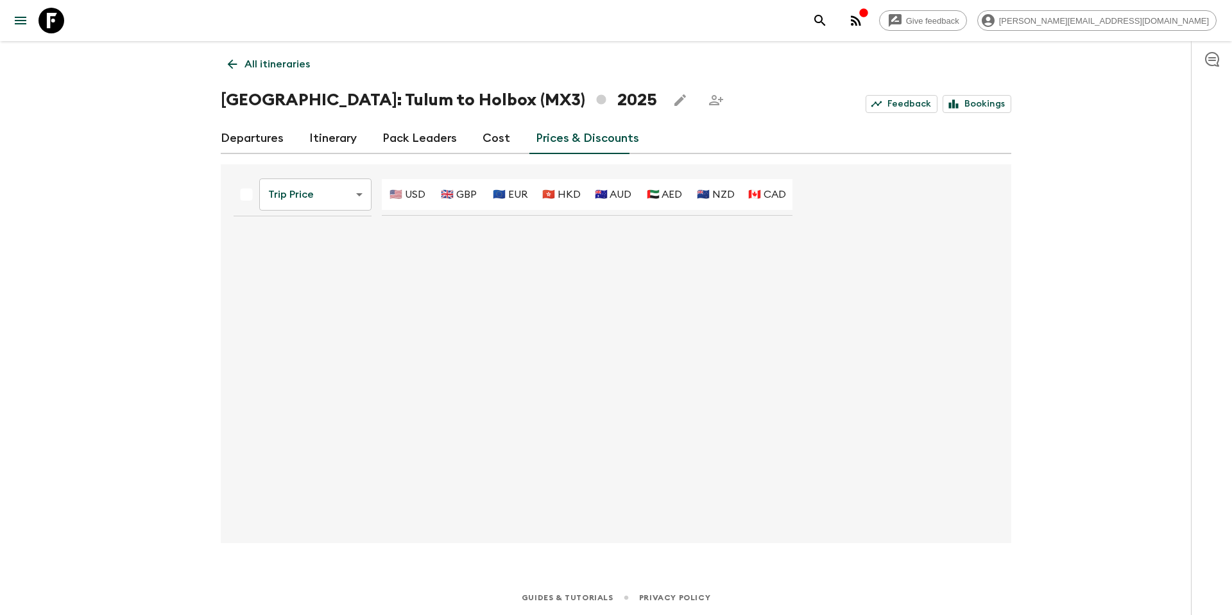
click at [343, 194] on body "Give feedback [PERSON_NAME][EMAIL_ADDRESS][DOMAIN_NAME] All itineraries [GEOGRA…" at bounding box center [616, 307] width 1232 height 615
click at [330, 273] on li "Promotional Discount" at bounding box center [316, 267] width 127 height 21
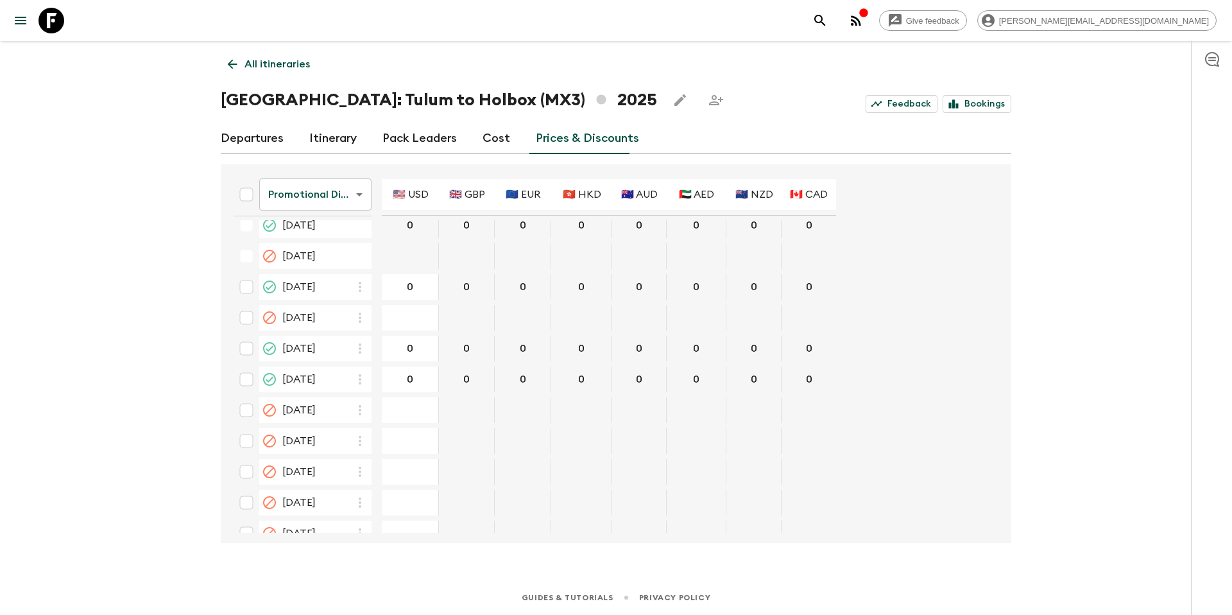
scroll to position [709, 0]
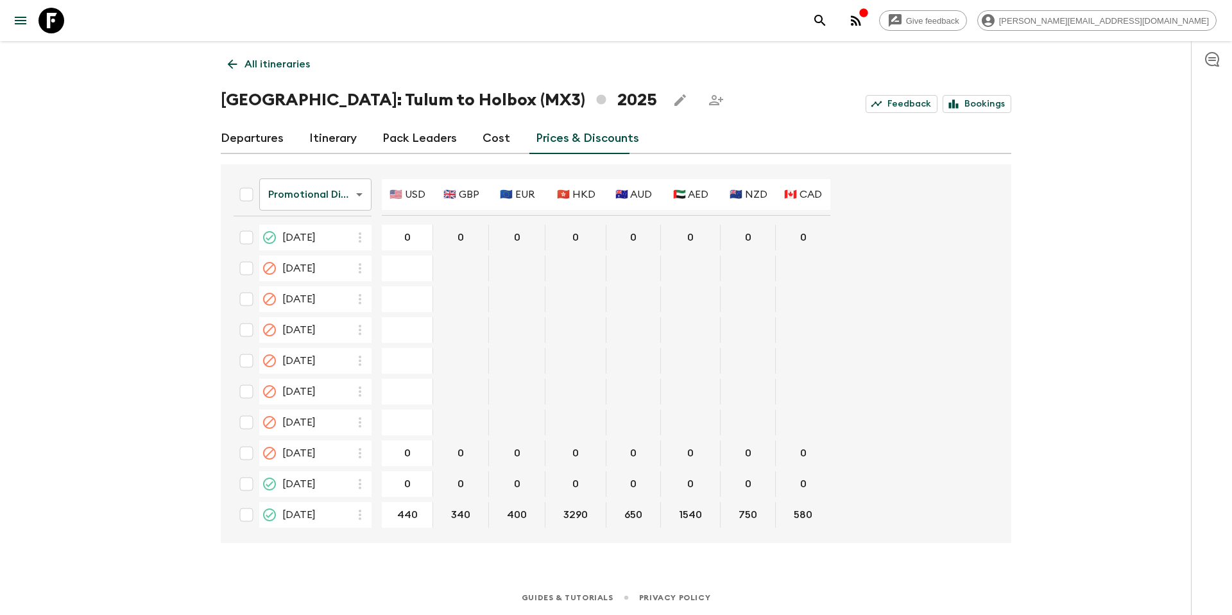
click at [410, 516] on input "440" at bounding box center [407, 514] width 46 height 15
type input "400"
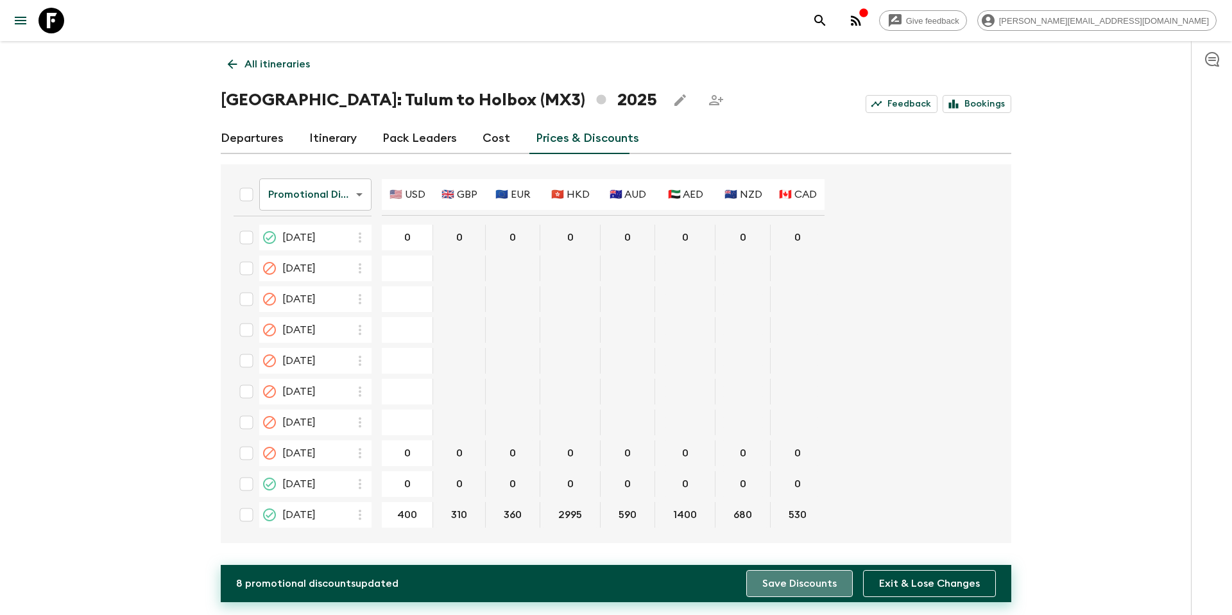
click at [792, 580] on button "Save Discounts" at bounding box center [799, 583] width 106 height 27
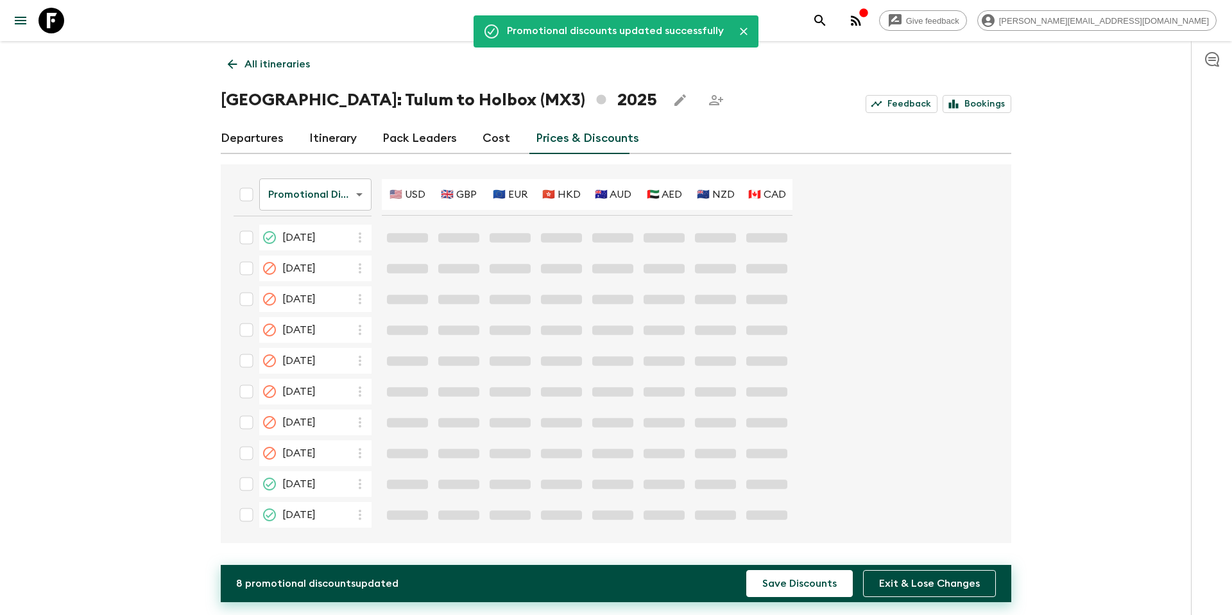
click at [278, 64] on p "All itineraries" at bounding box center [276, 63] width 65 height 15
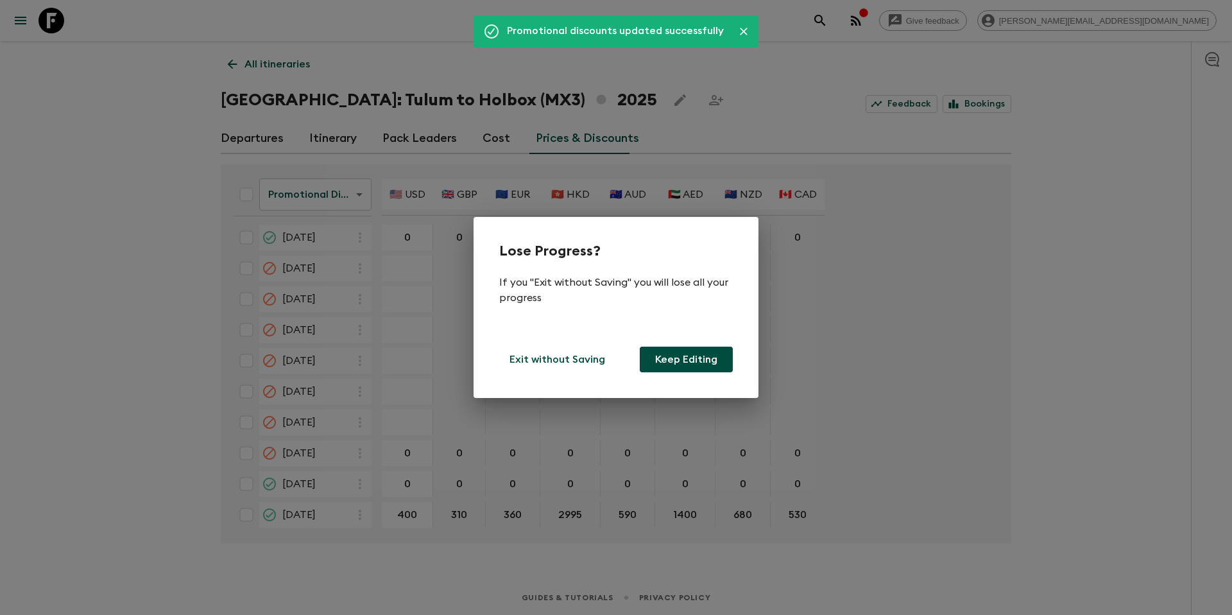
click at [676, 365] on button "Keep Editing" at bounding box center [686, 359] width 93 height 26
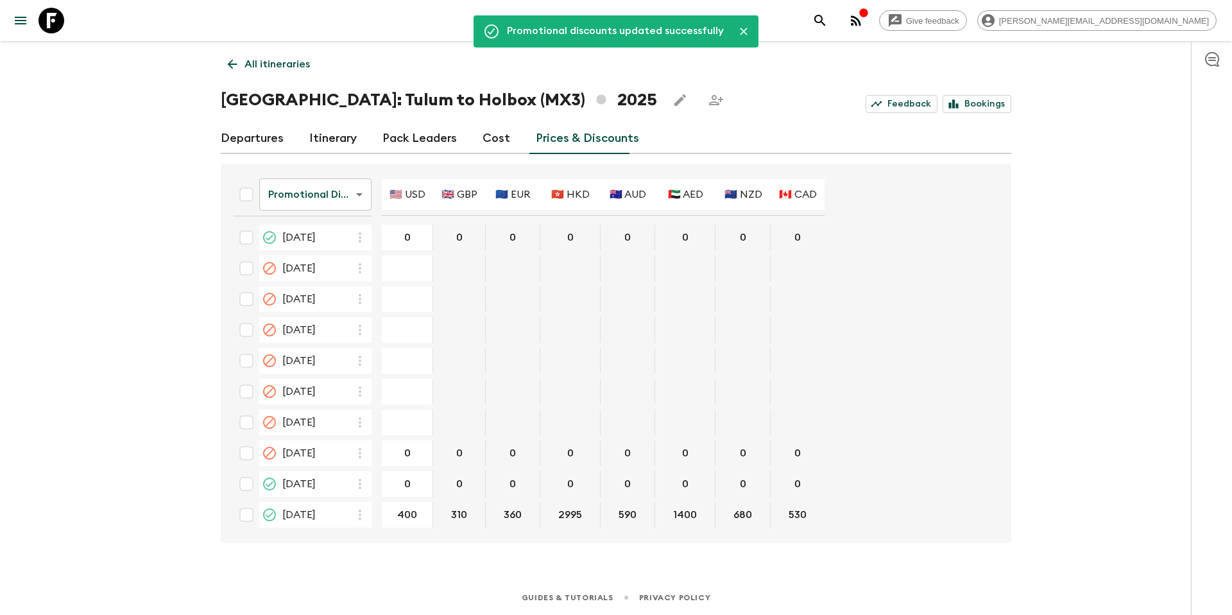
click at [258, 67] on p "All itineraries" at bounding box center [276, 63] width 65 height 15
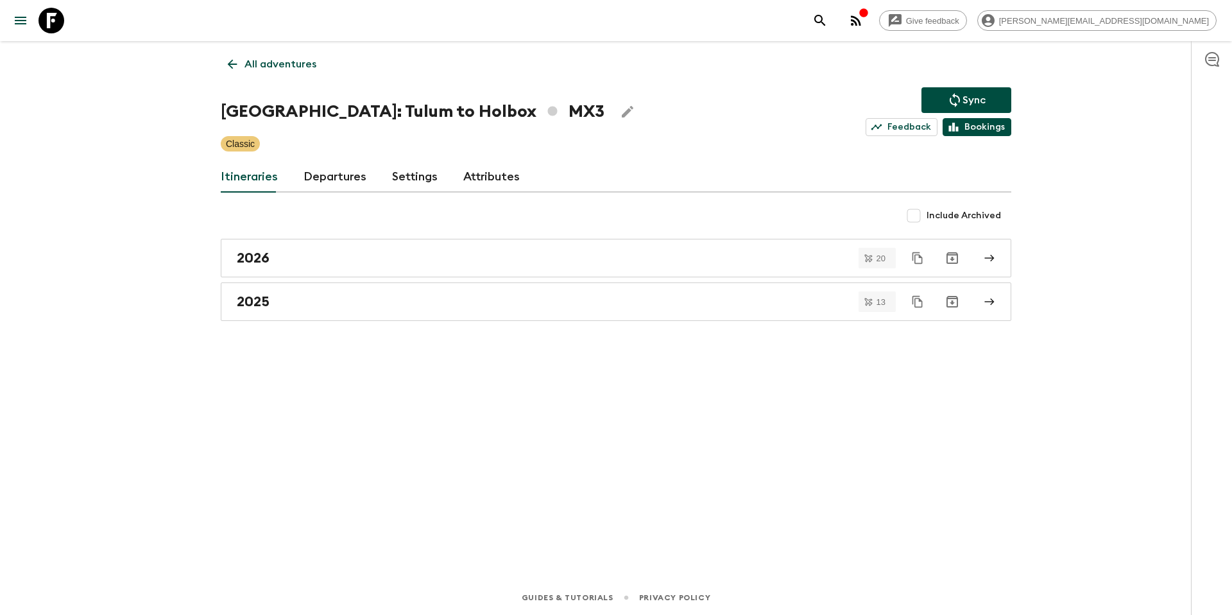
drag, startPoint x: 974, startPoint y: 96, endPoint x: 984, endPoint y: 124, distance: 29.4
click at [974, 96] on p "Sync" at bounding box center [973, 99] width 23 height 15
click at [974, 94] on p "Sync" at bounding box center [973, 99] width 23 height 15
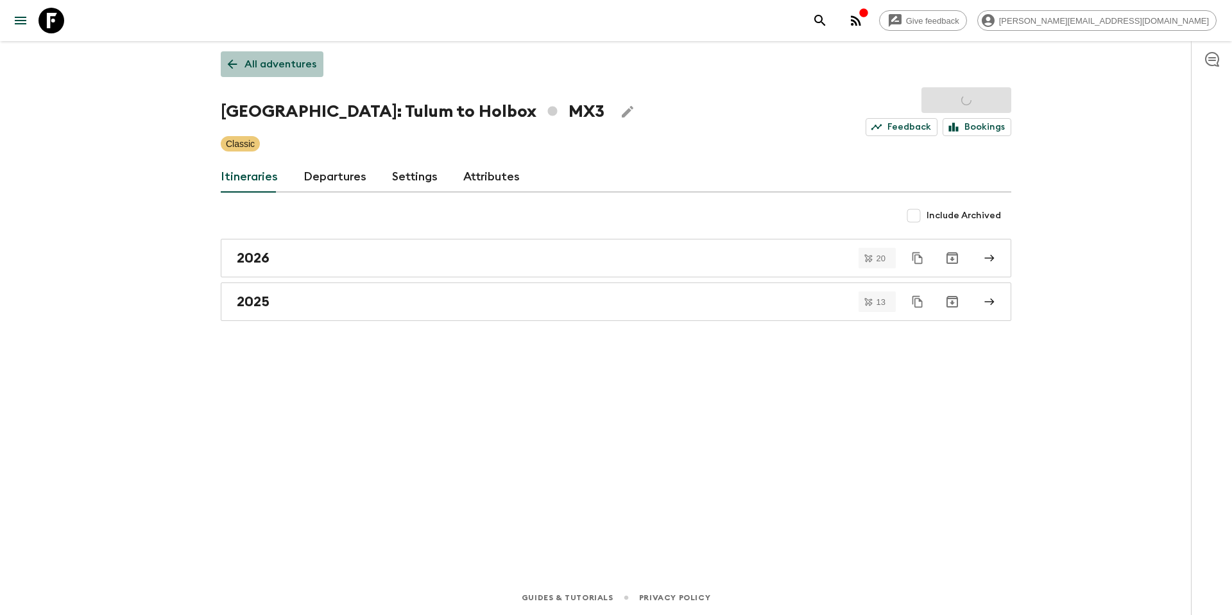
click at [278, 66] on p "All adventures" at bounding box center [280, 63] width 72 height 15
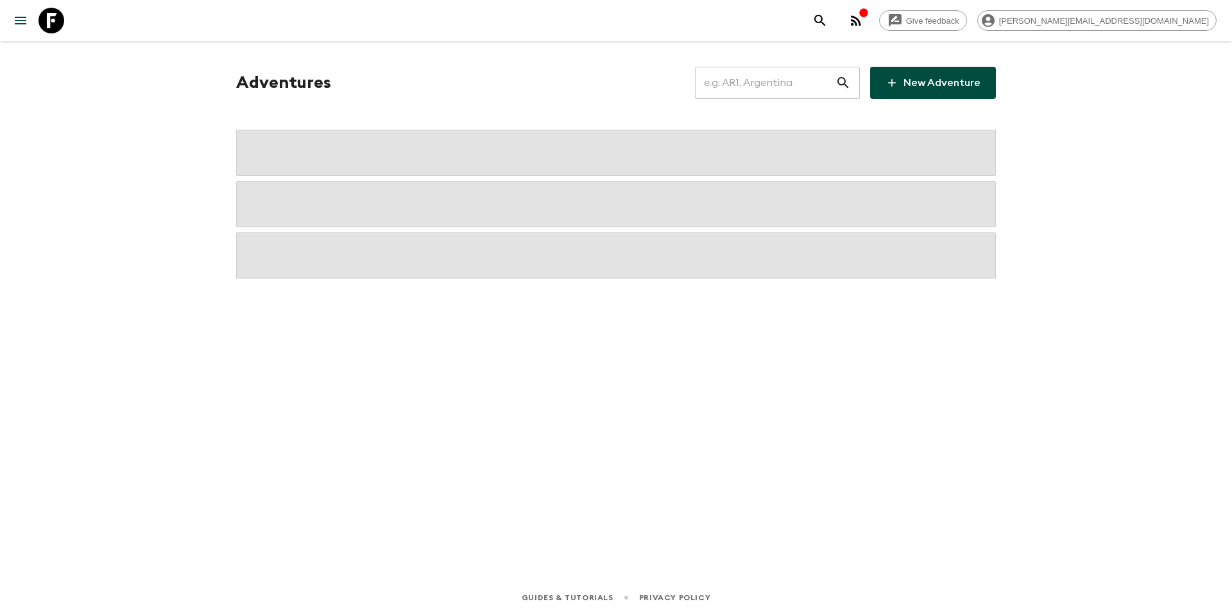
click at [824, 83] on input "text" at bounding box center [765, 83] width 140 height 36
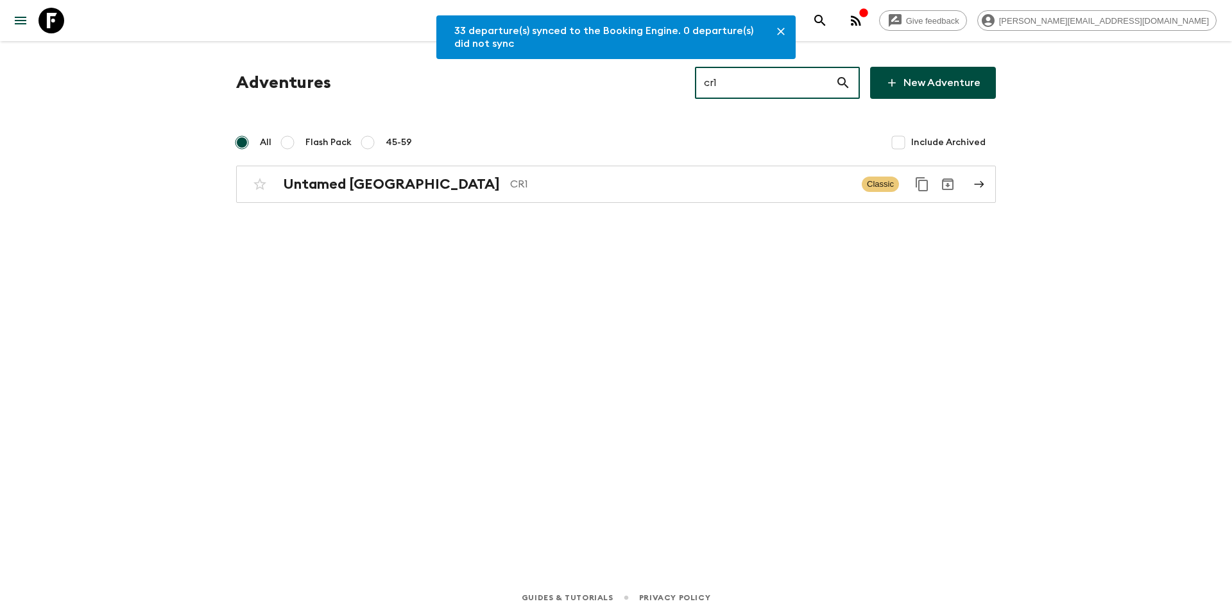
type input "cr1"
click at [579, 204] on div "33 departure(s) synced to the Booking Engine. 0 departure(s) did not sync Adven…" at bounding box center [615, 292] width 821 height 503
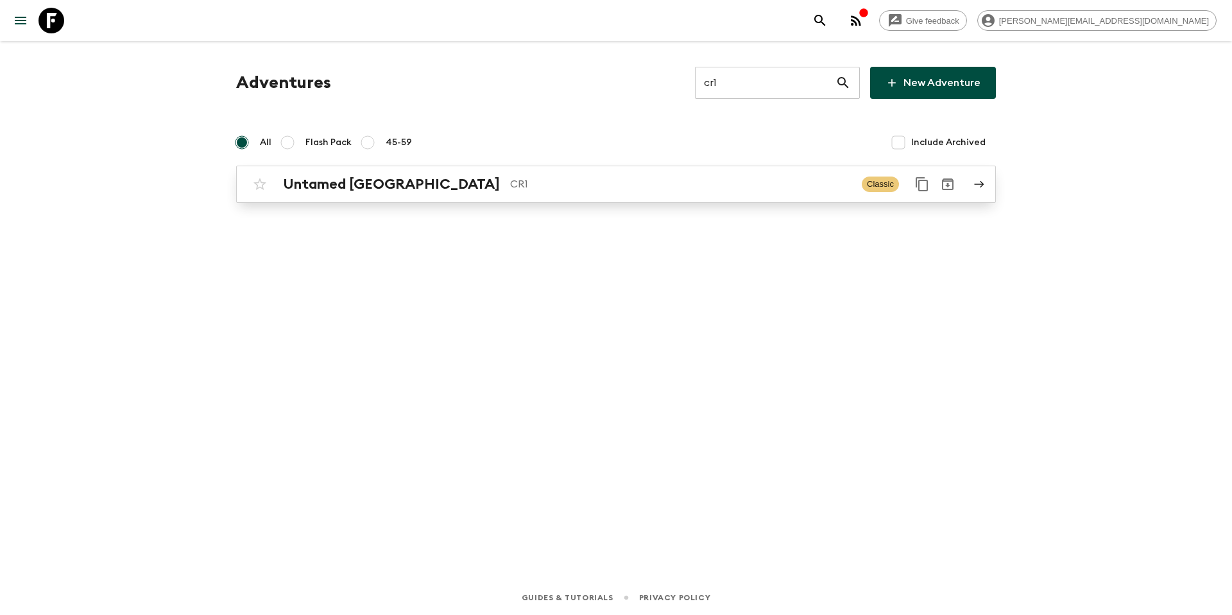
click at [589, 193] on div "Untamed [GEOGRAPHIC_DATA] CR1 Classic" at bounding box center [591, 184] width 688 height 26
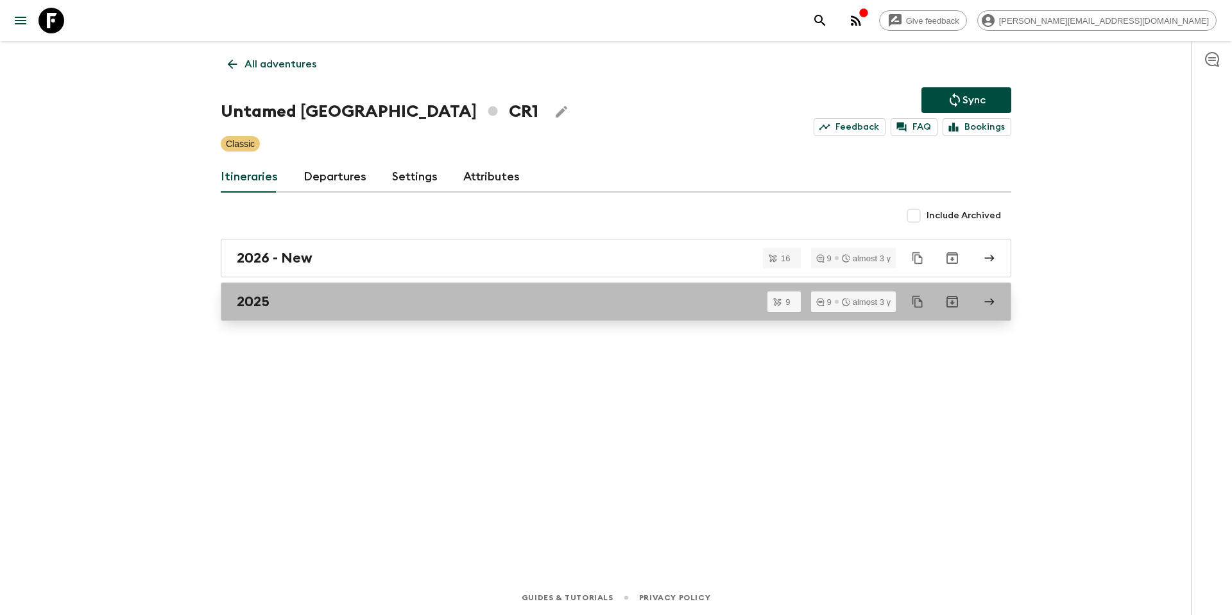
click at [371, 296] on div "2025" at bounding box center [604, 301] width 734 height 17
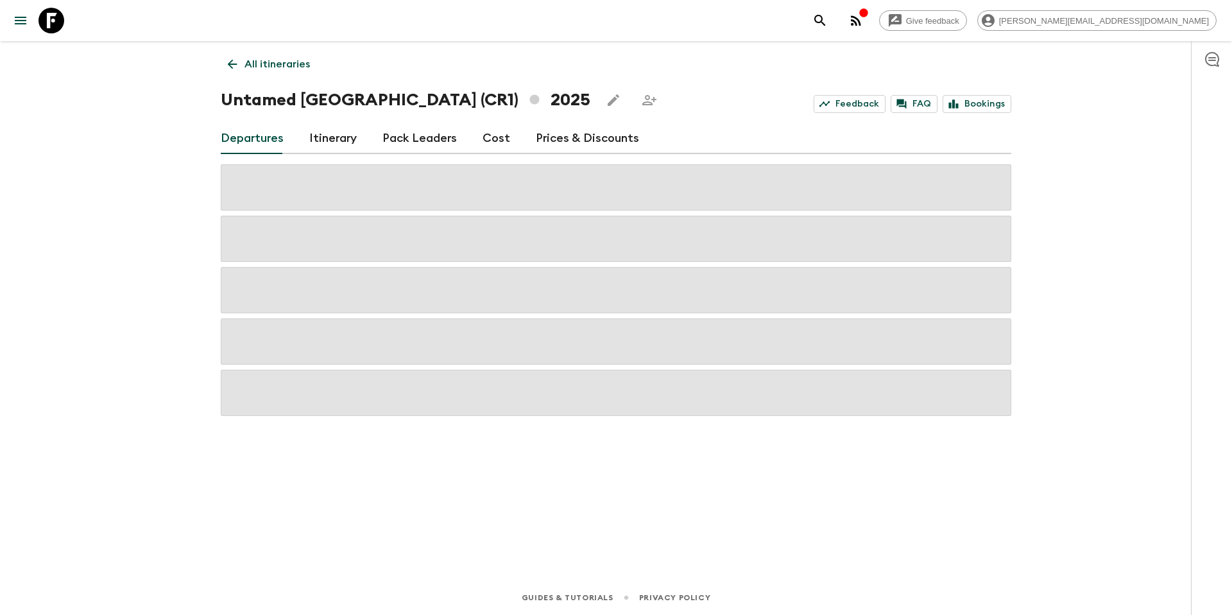
click at [563, 136] on link "Prices & Discounts" at bounding box center [587, 138] width 103 height 31
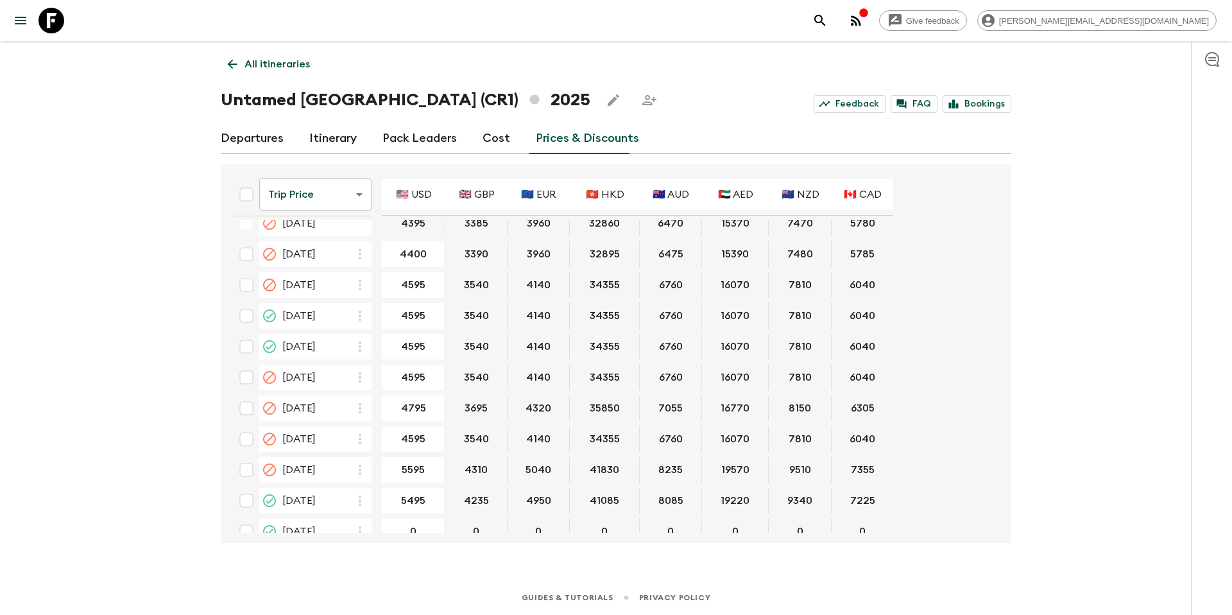
scroll to position [832, 0]
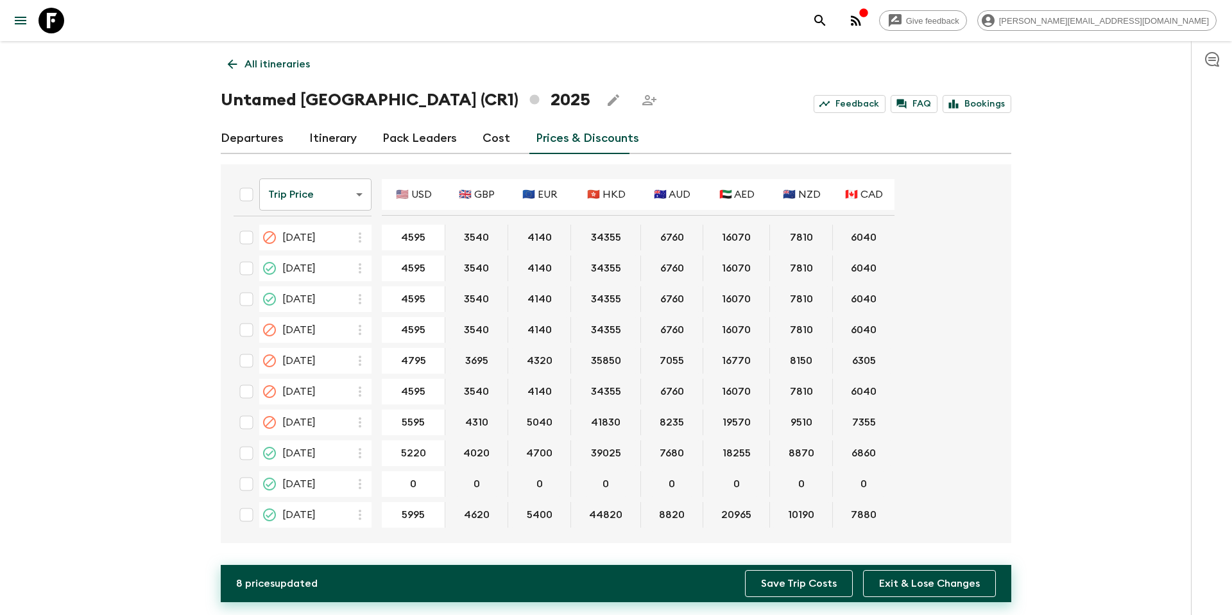
type input "5220"
click at [801, 586] on button "Save Trip Costs" at bounding box center [799, 583] width 108 height 27
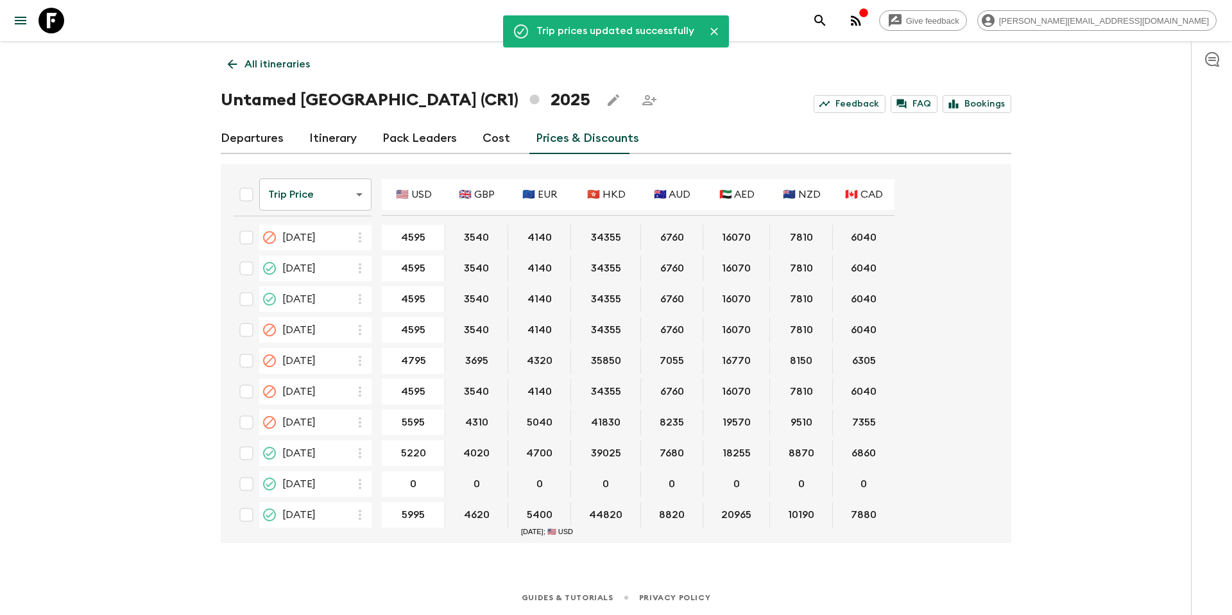
click at [275, 65] on p "All itineraries" at bounding box center [276, 63] width 65 height 15
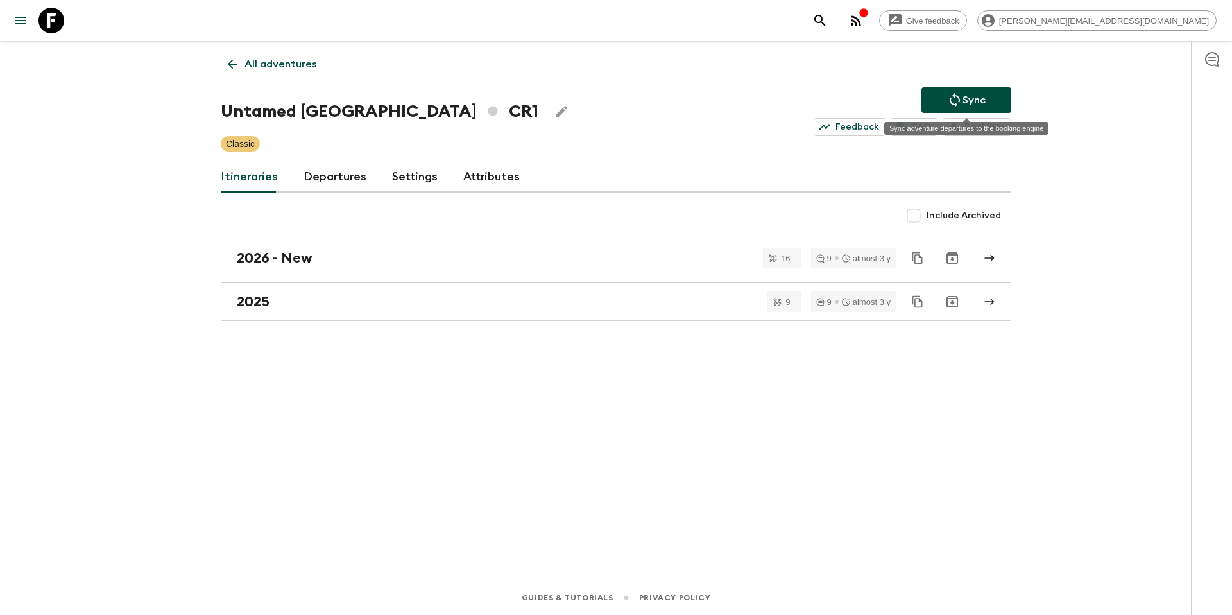
click at [975, 100] on p "Sync" at bounding box center [973, 99] width 23 height 15
click at [262, 62] on p "All adventures" at bounding box center [280, 63] width 72 height 15
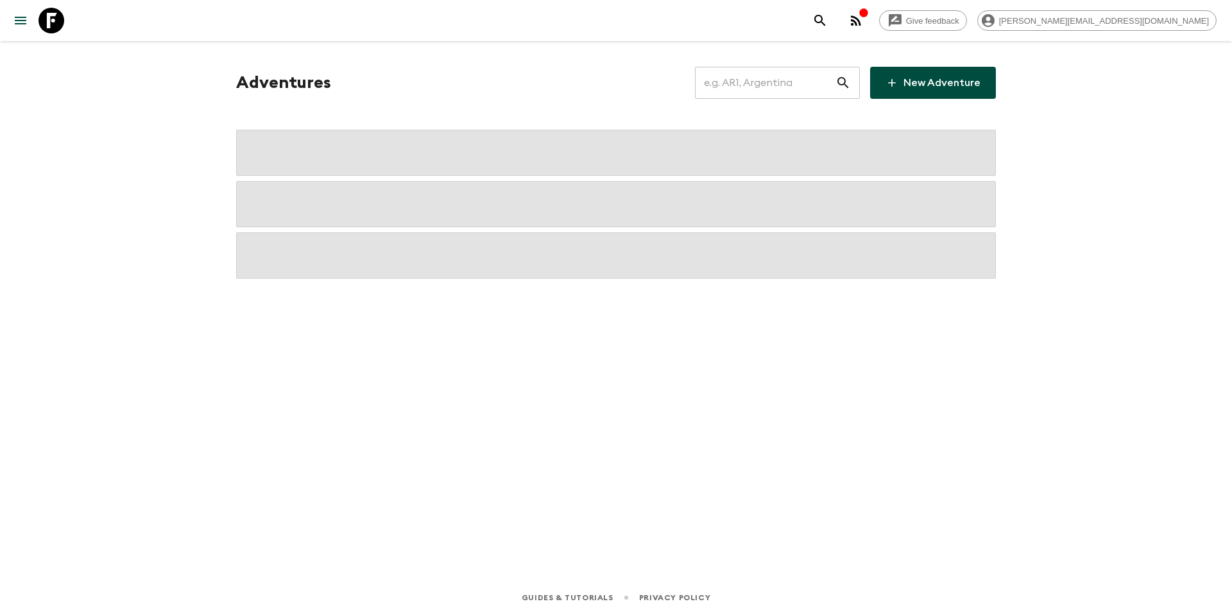
click at [766, 86] on input "text" at bounding box center [765, 83] width 140 height 36
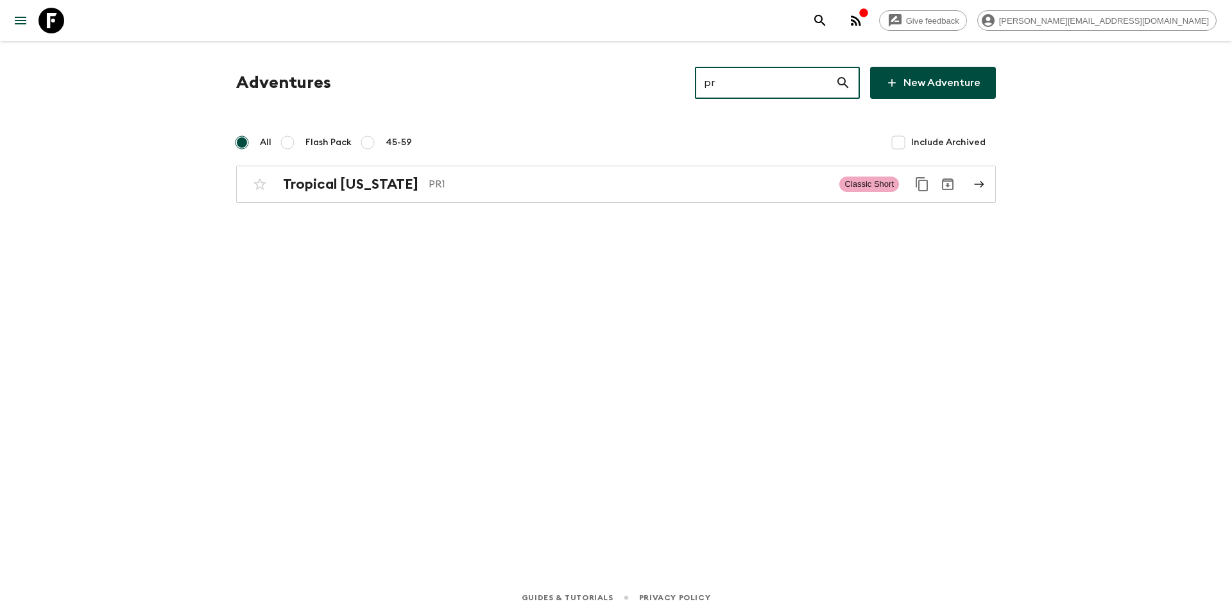
type input "pr1"
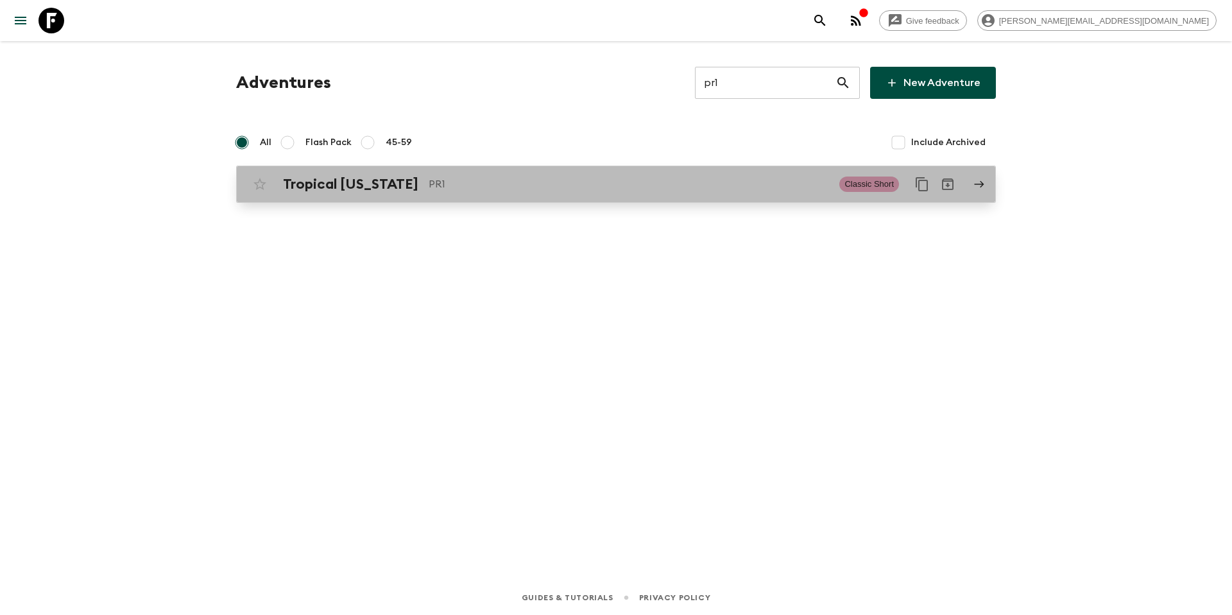
click at [482, 184] on p "PR1" at bounding box center [628, 183] width 400 height 15
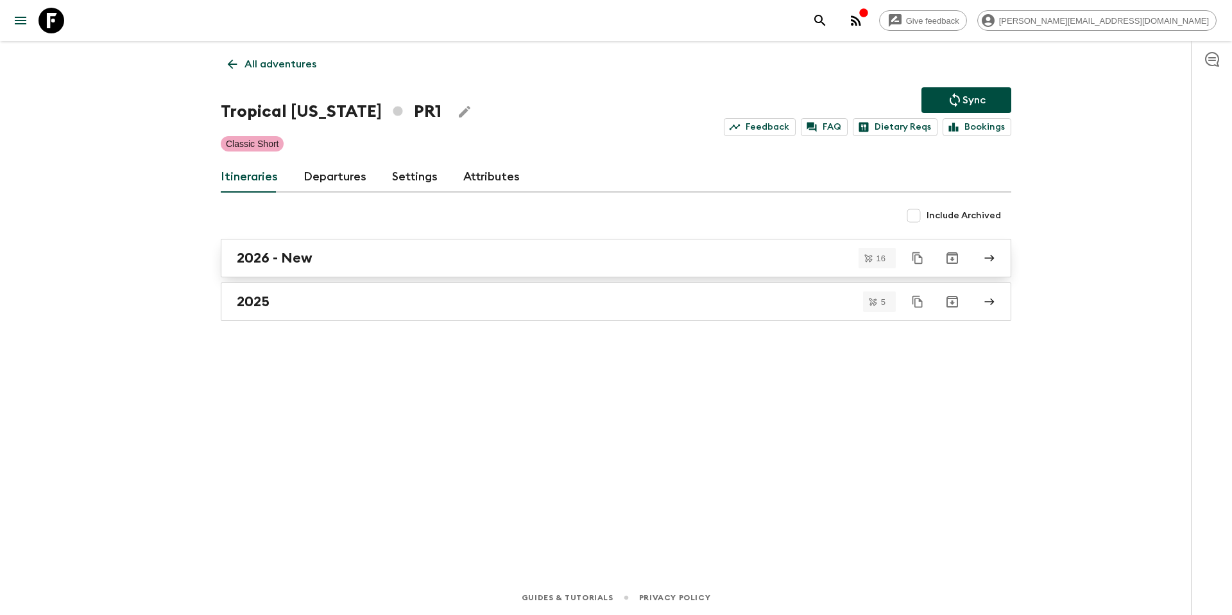
click at [335, 253] on div "2026 - New" at bounding box center [604, 258] width 734 height 17
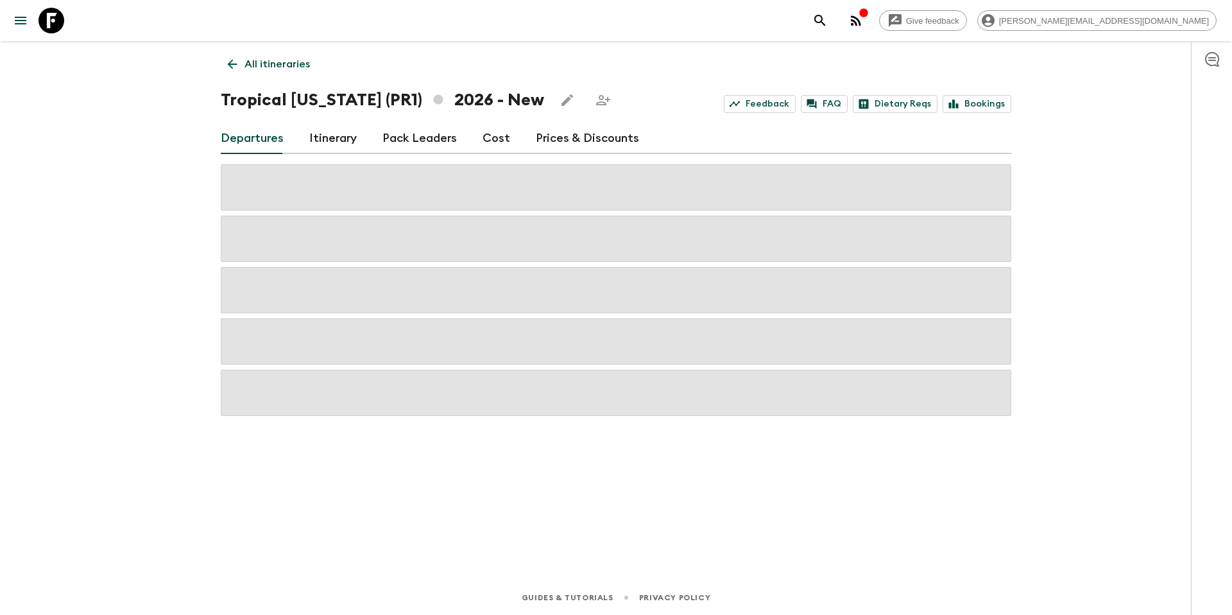
click at [566, 139] on link "Prices & Discounts" at bounding box center [587, 138] width 103 height 31
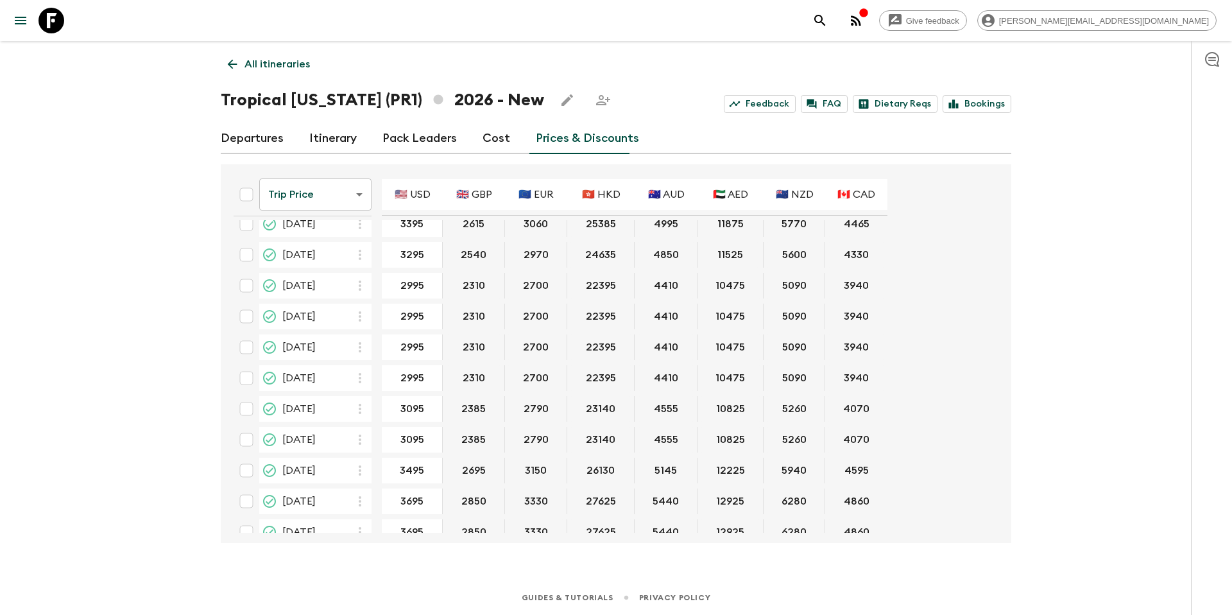
scroll to position [185, 0]
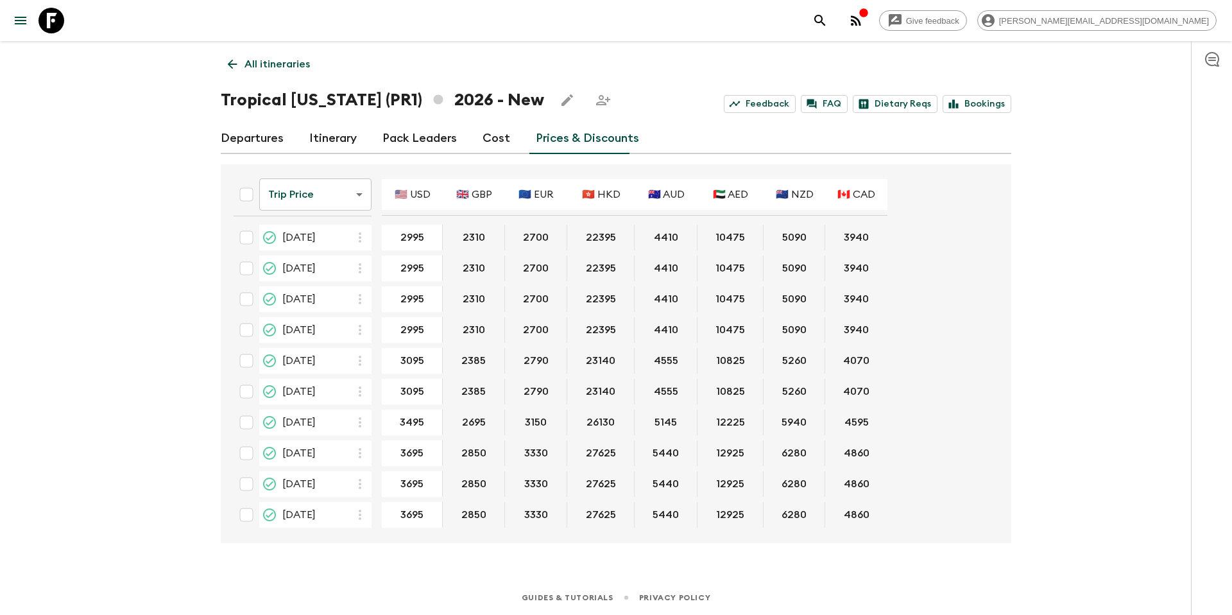
click at [335, 195] on body "Give feedback [PERSON_NAME][EMAIL_ADDRESS][DOMAIN_NAME] All itineraries Tropica…" at bounding box center [616, 307] width 1232 height 615
click at [320, 266] on li "Promotional Discount" at bounding box center [316, 267] width 127 height 21
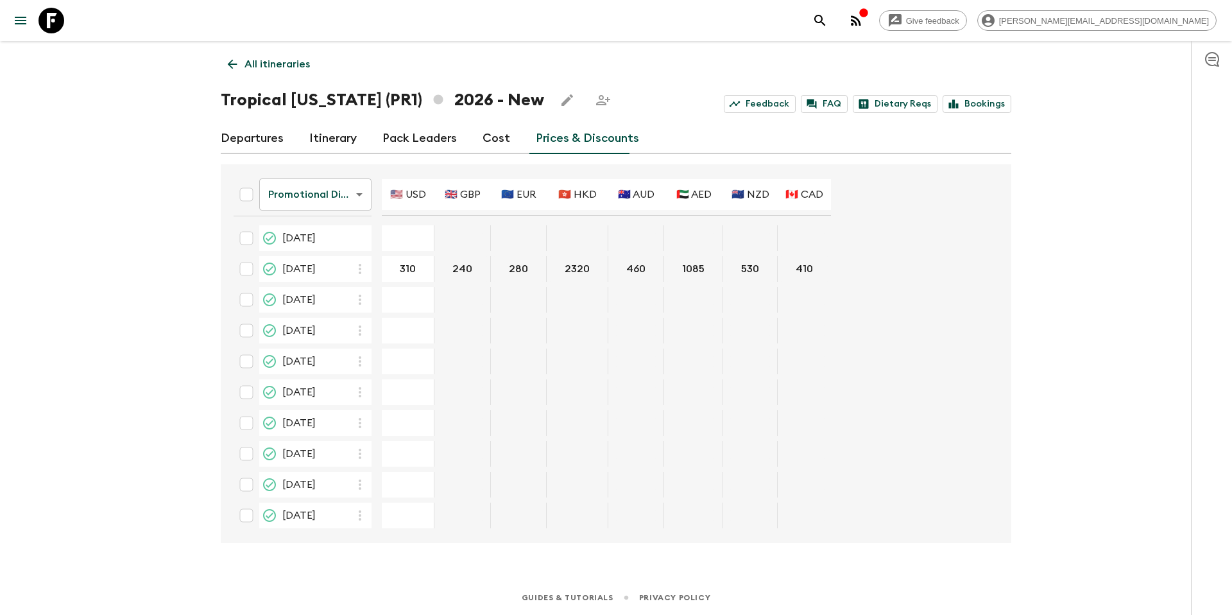
click at [275, 71] on p "All itineraries" at bounding box center [276, 63] width 65 height 15
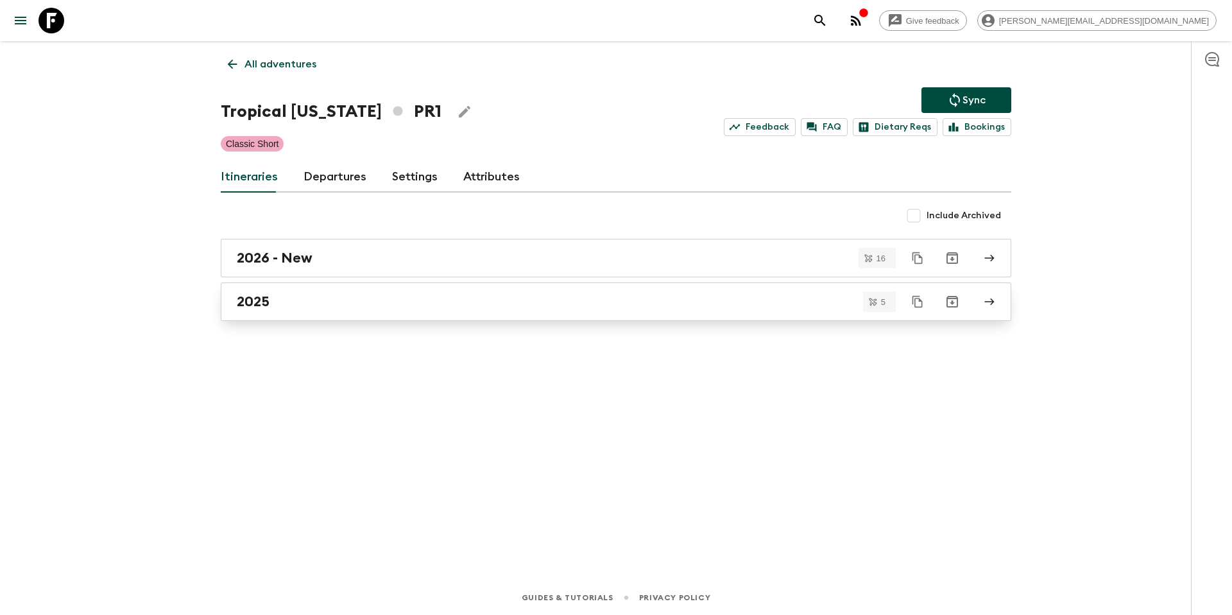
click at [309, 304] on div "2025" at bounding box center [604, 301] width 734 height 17
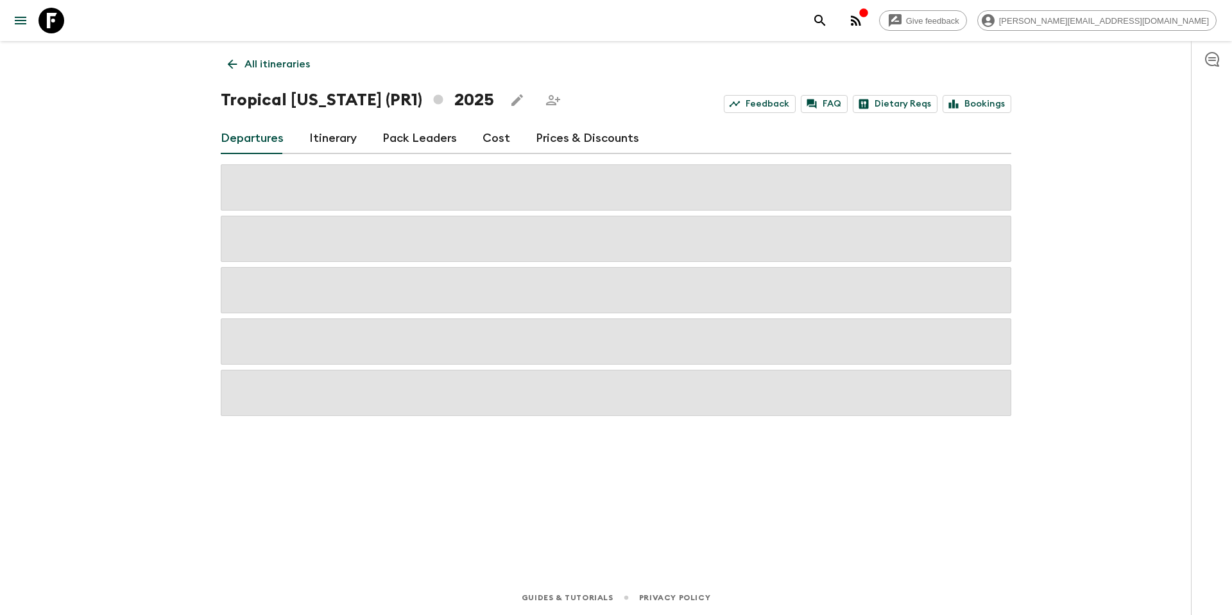
click at [558, 136] on link "Prices & Discounts" at bounding box center [587, 138] width 103 height 31
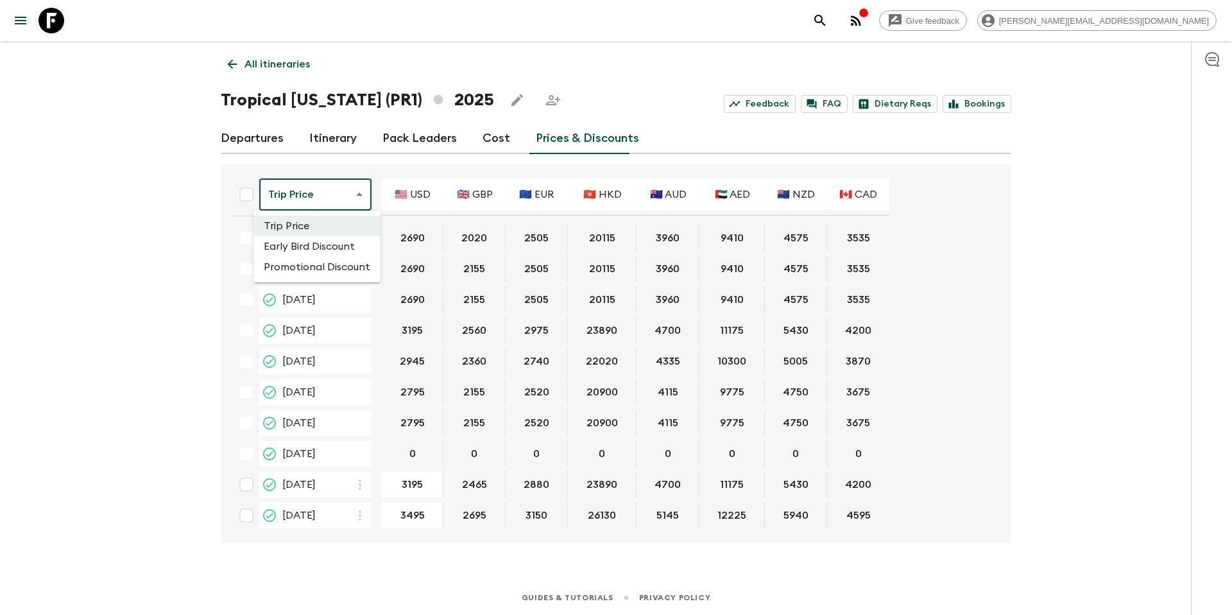
click at [339, 205] on body "Give feedback [PERSON_NAME][EMAIL_ADDRESS][DOMAIN_NAME] All itineraries Tropica…" at bounding box center [616, 307] width 1232 height 615
click at [324, 267] on li "Promotional Discount" at bounding box center [316, 267] width 127 height 21
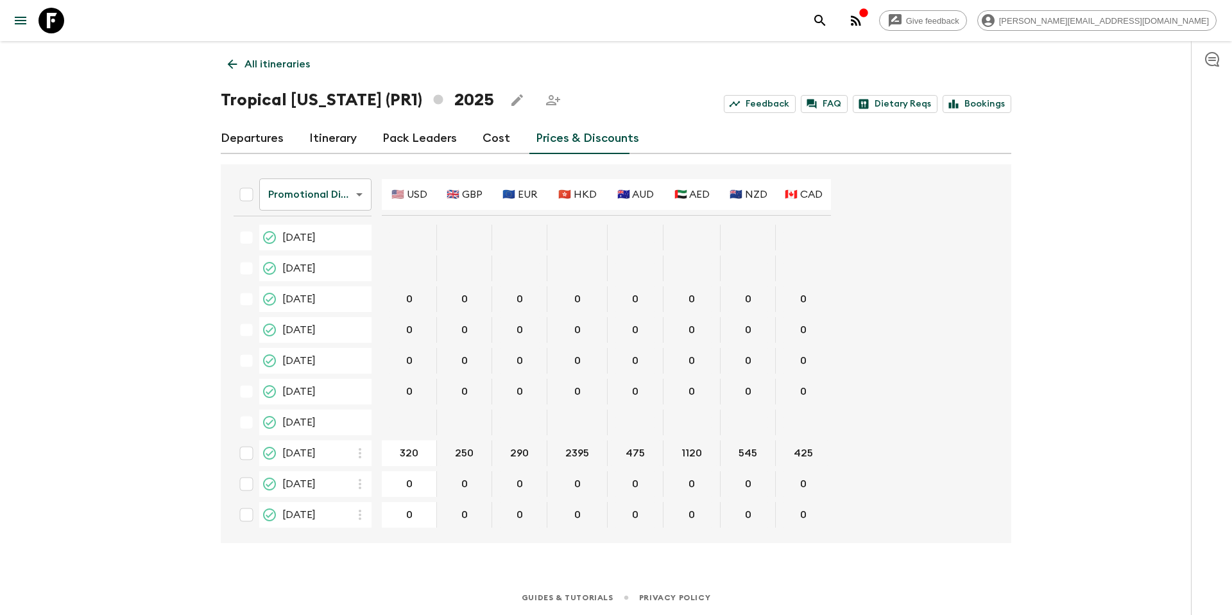
scroll to position [31, 0]
click at [283, 64] on p "All itineraries" at bounding box center [276, 63] width 65 height 15
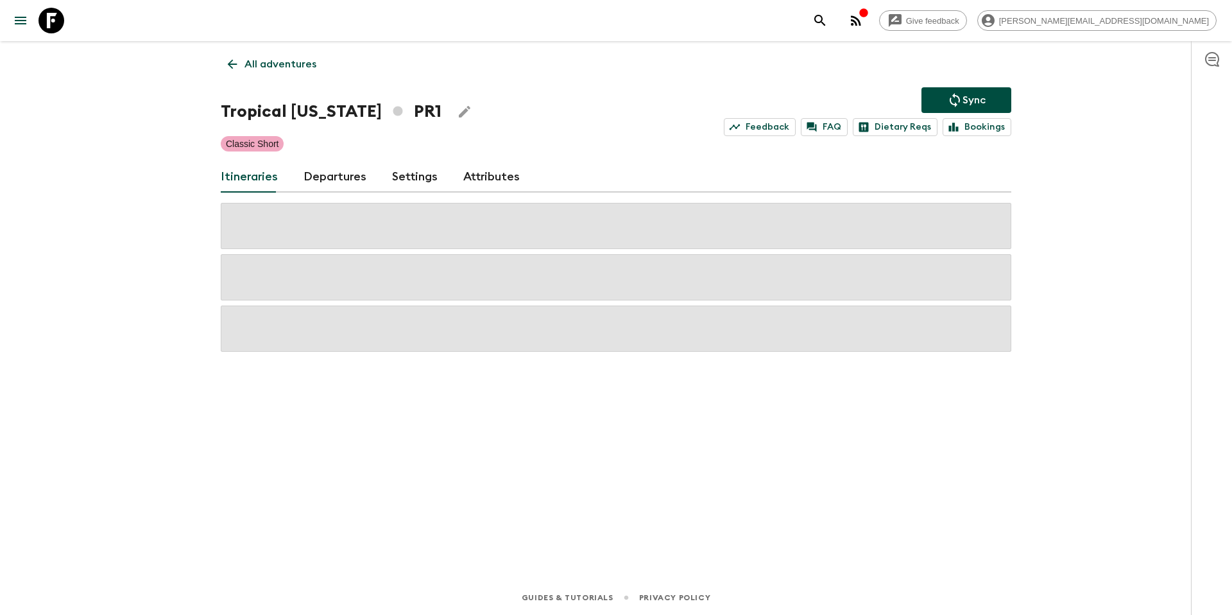
click at [276, 67] on p "All adventures" at bounding box center [280, 63] width 72 height 15
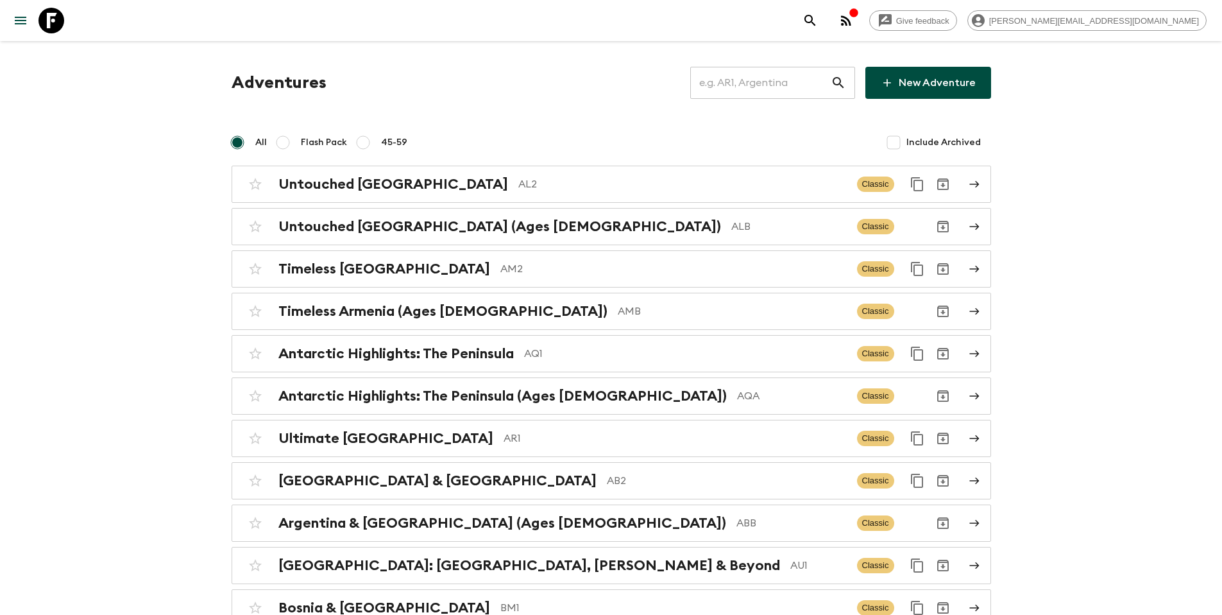
click at [755, 86] on input "text" at bounding box center [760, 83] width 140 height 36
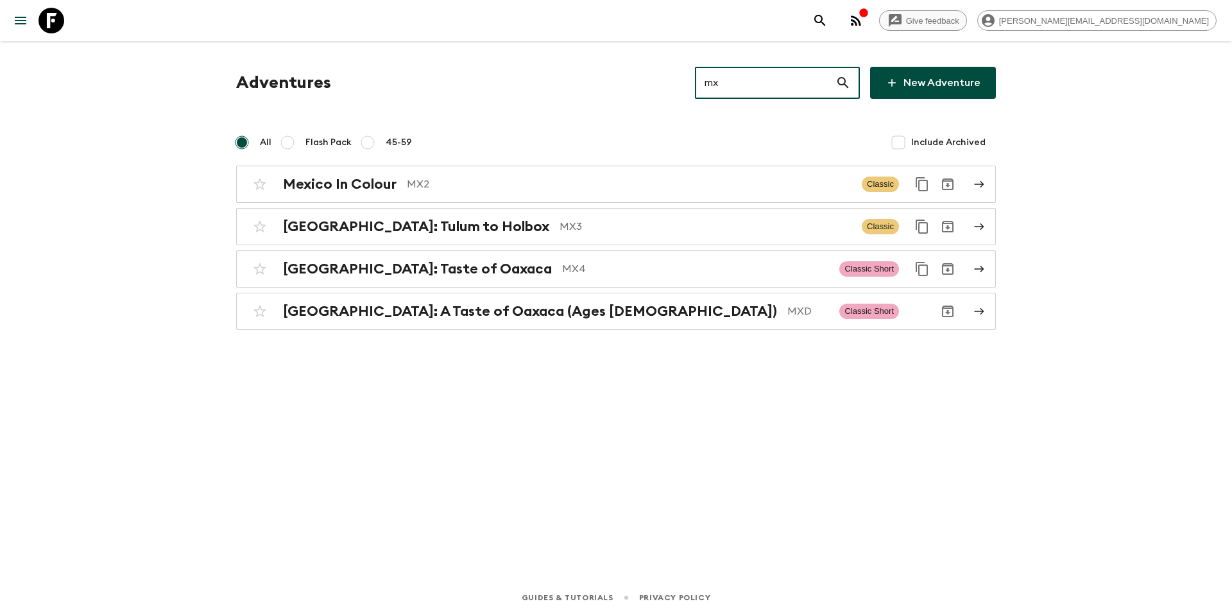
type input "mx"
